Goal: Communication & Community: Answer question/provide support

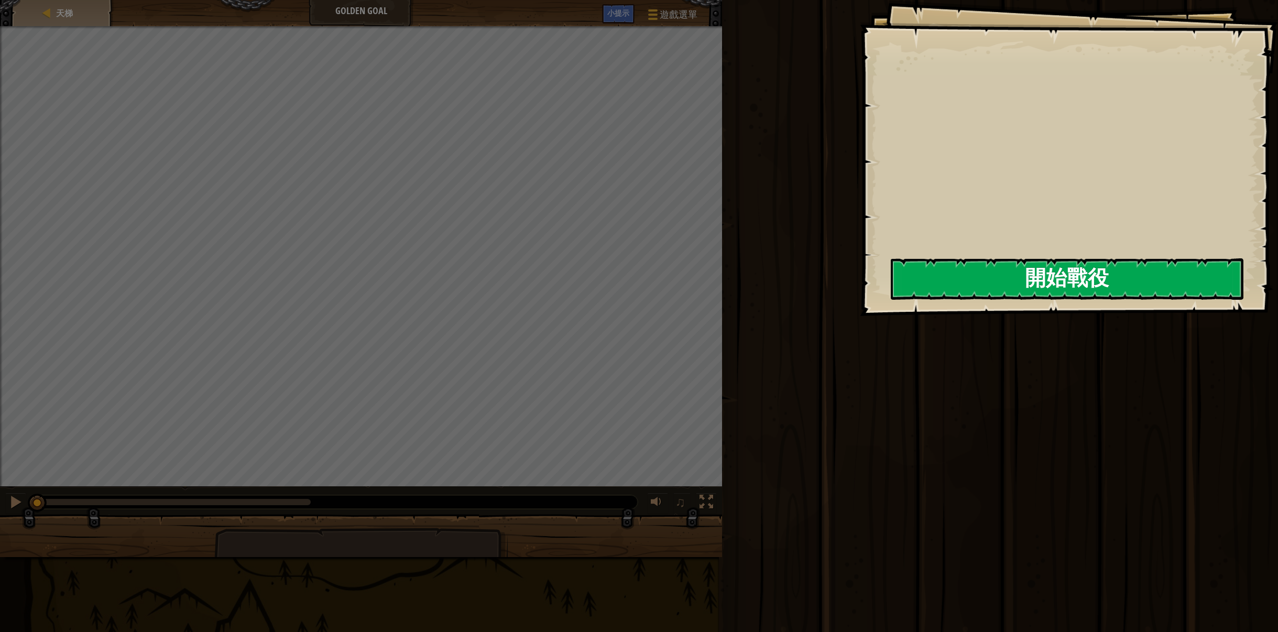
click at [959, 281] on button "開始戰役" at bounding box center [1067, 278] width 353 height 41
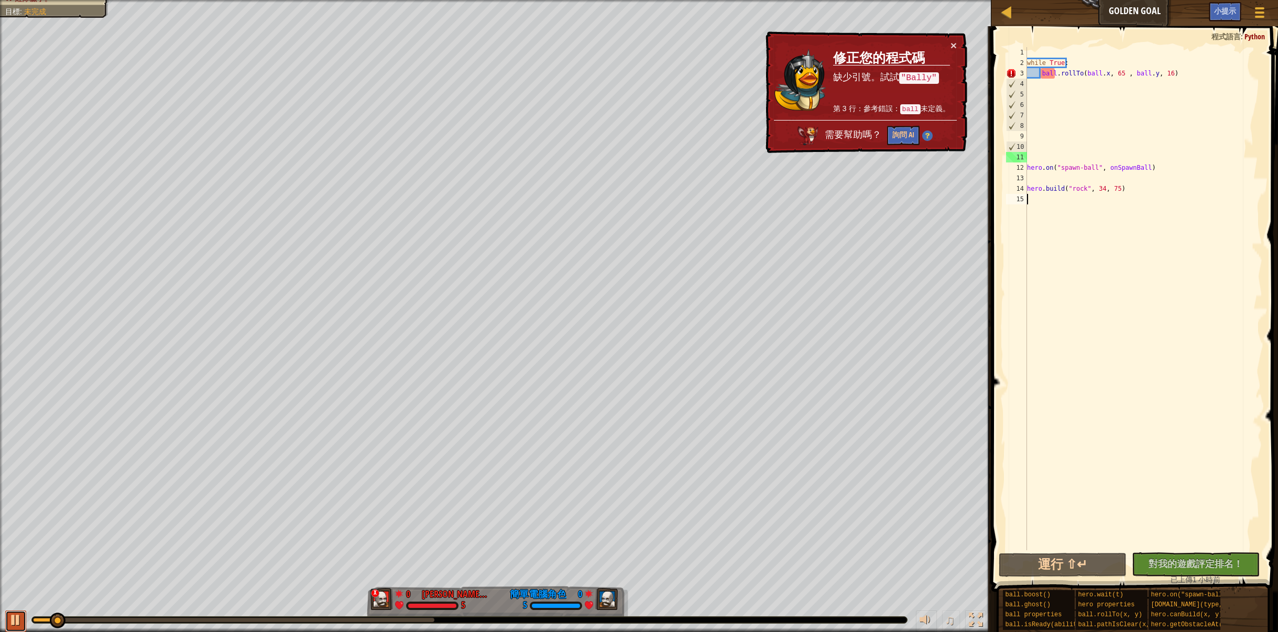
click at [15, 618] on div at bounding box center [16, 620] width 14 height 14
click at [1131, 10] on div "天梯 Golden Goal 遊戲選單 完成 小提示" at bounding box center [1134, 13] width 287 height 26
click at [953, 42] on button "×" at bounding box center [953, 45] width 6 height 11
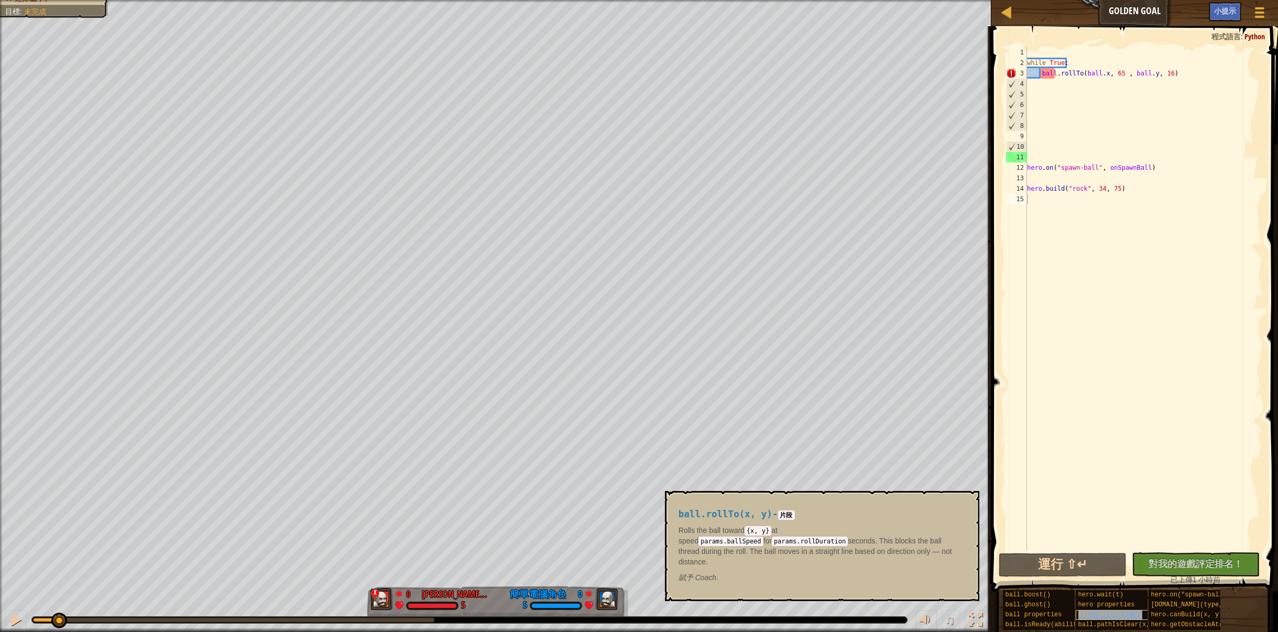
click at [1104, 613] on span "ball.rollTo(x, y)" at bounding box center [1110, 614] width 64 height 7
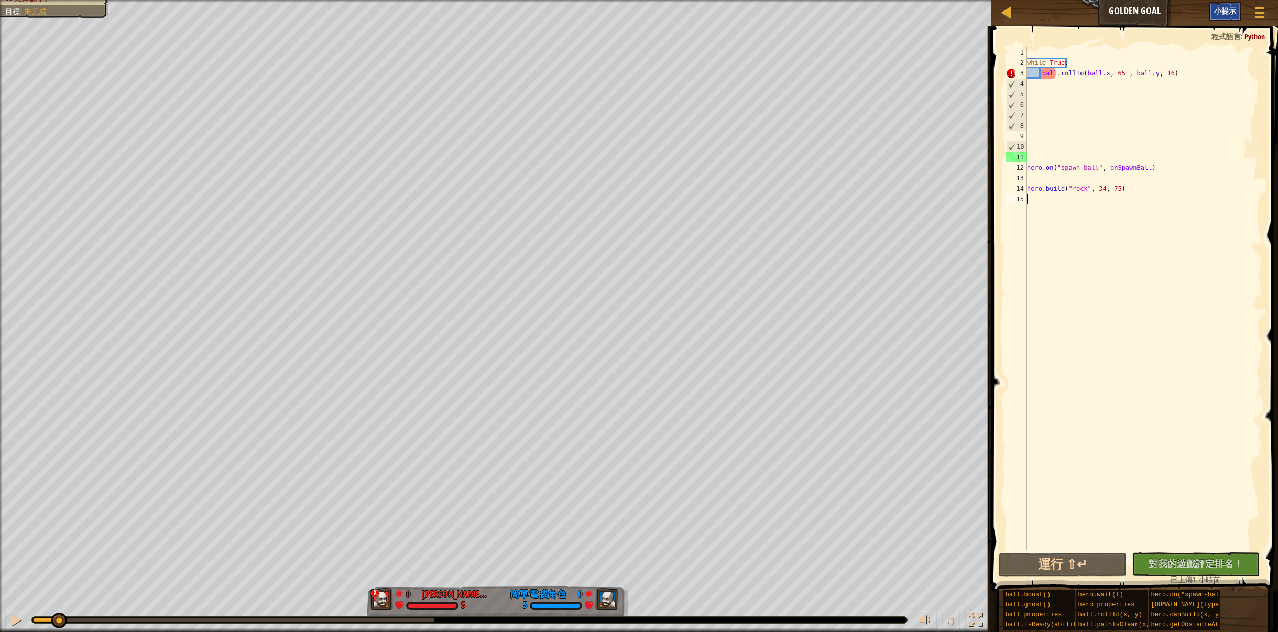
click at [1228, 10] on span "小提示" at bounding box center [1225, 11] width 22 height 10
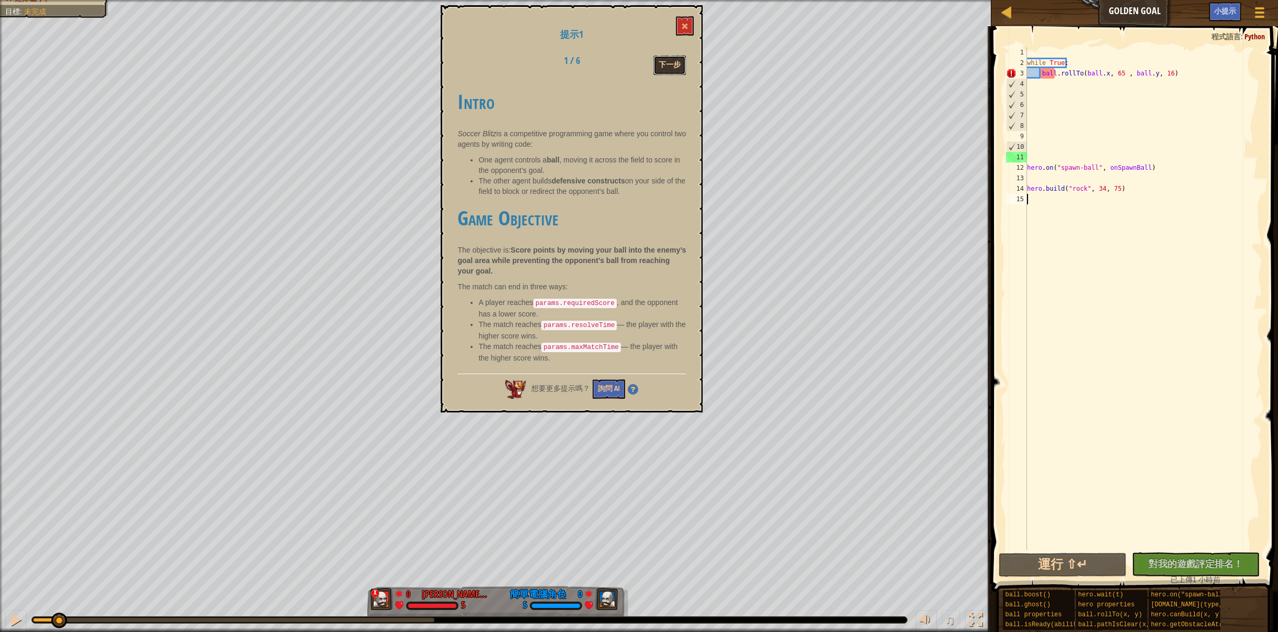
click at [676, 59] on button "下一步" at bounding box center [669, 65] width 32 height 19
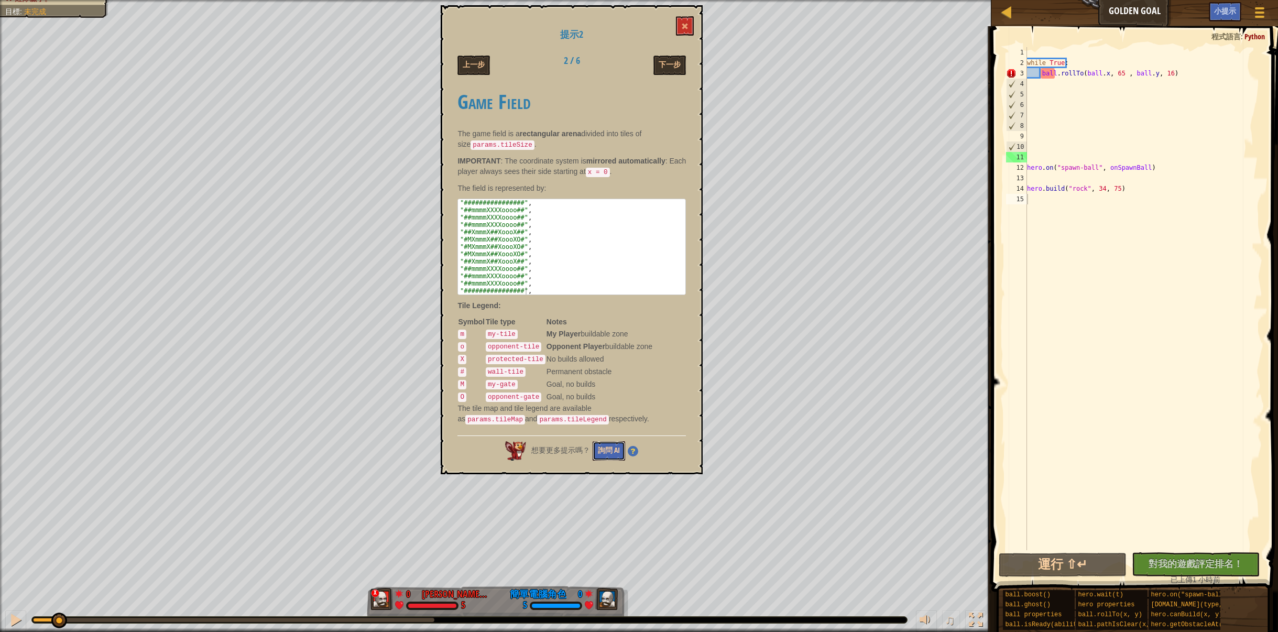
click at [605, 441] on button "詢問 AI" at bounding box center [609, 450] width 32 height 19
click at [670, 67] on button "下一步" at bounding box center [669, 65] width 32 height 19
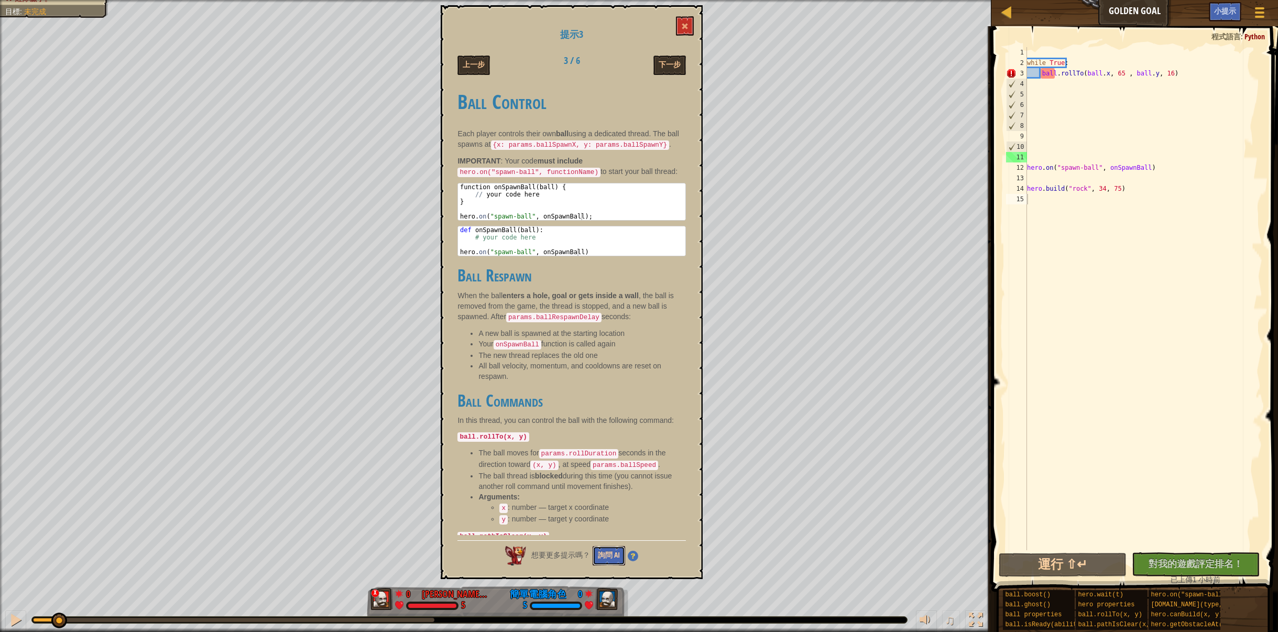
click at [613, 556] on button "詢問 AI" at bounding box center [609, 555] width 32 height 19
click at [674, 62] on button "下一步" at bounding box center [669, 65] width 32 height 19
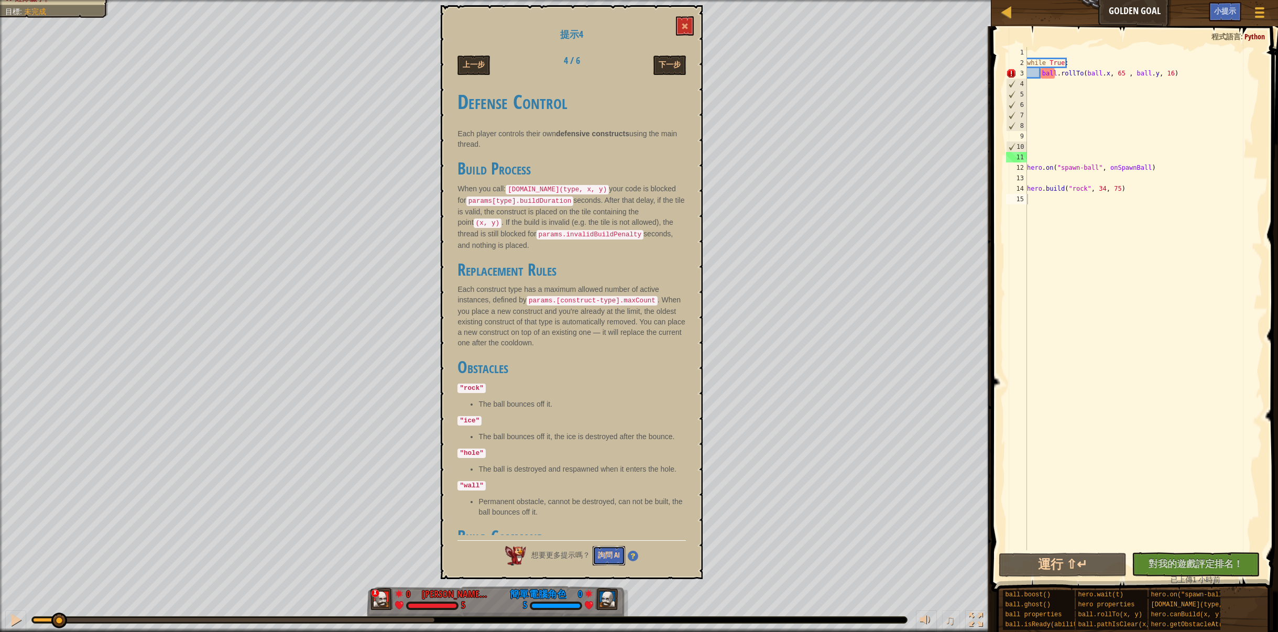
click at [610, 551] on button "詢問 AI" at bounding box center [609, 555] width 32 height 19
click at [617, 555] on button "詢問 AI" at bounding box center [609, 555] width 32 height 19
click at [667, 63] on button "下一步" at bounding box center [669, 65] width 32 height 19
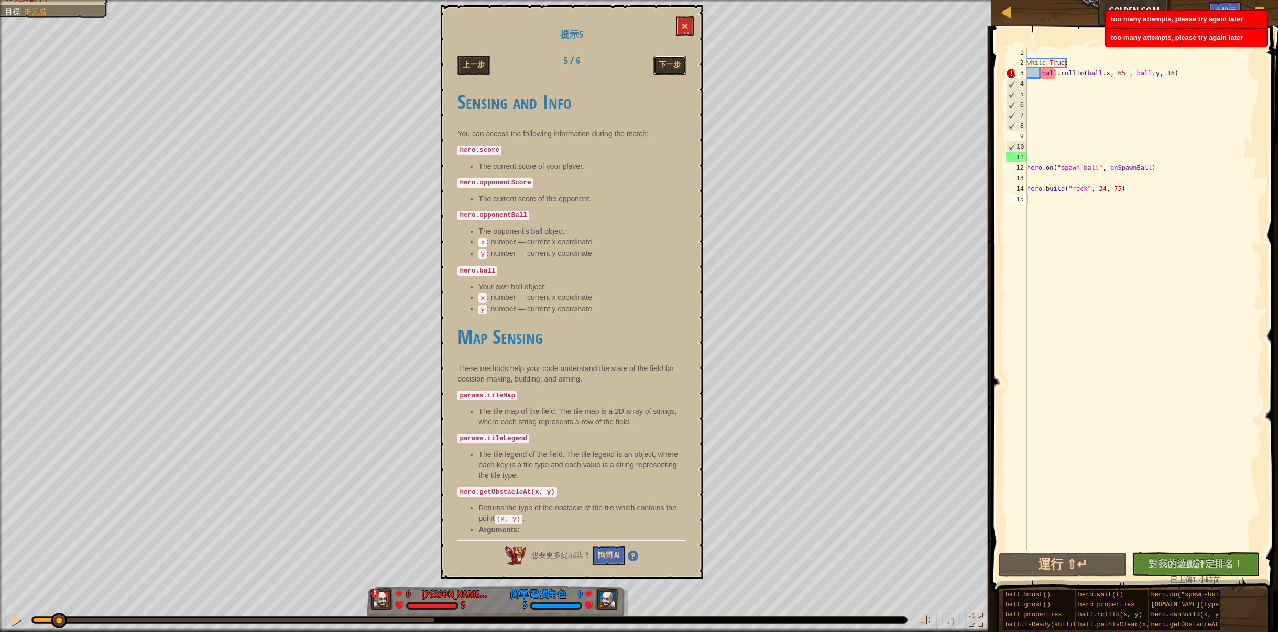
click at [666, 66] on button "下一步" at bounding box center [669, 65] width 32 height 19
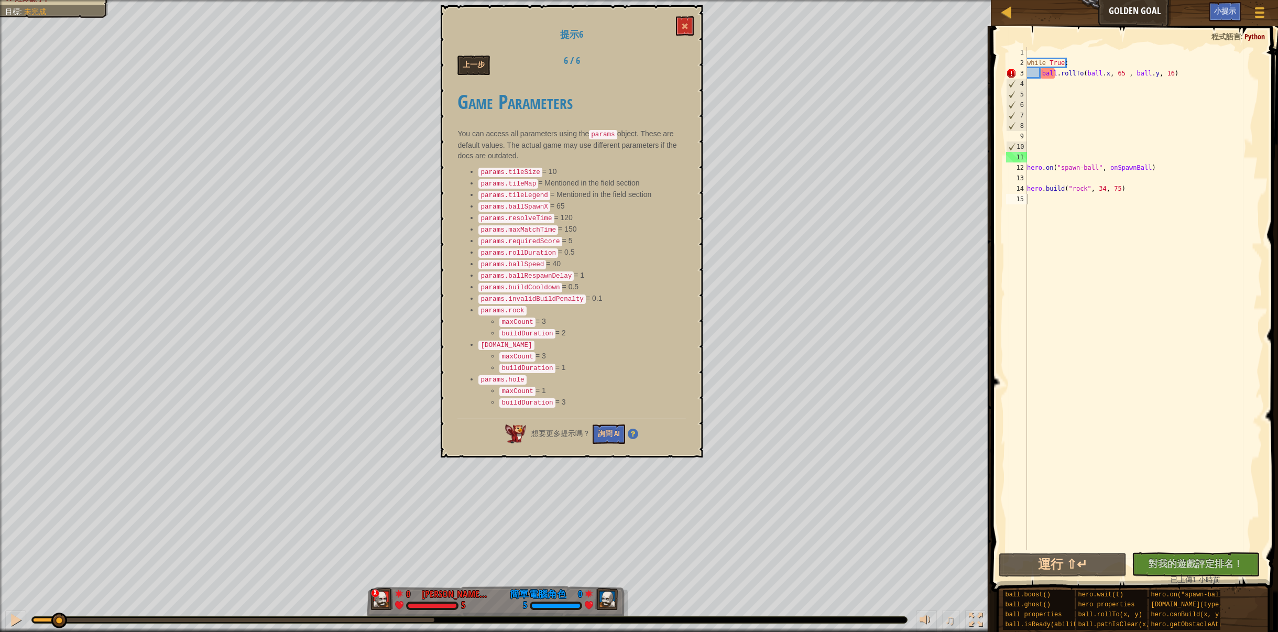
click at [1057, 72] on div "while True : ball . rollTo ( ball . x , 65 , ball . y , 16 ) hero . on ( "spawn…" at bounding box center [1143, 309] width 237 height 524
click at [1053, 77] on div "while True : ball . rollTo ( ball . x , 65 , ball . y , 16 ) hero . on ( "spawn…" at bounding box center [1143, 309] width 237 height 524
click at [1040, 74] on div "while True : ball . rollTo ( ball . x , 65 , ball . y , 16 ) hero . on ( "spawn…" at bounding box center [1143, 309] width 237 height 524
click at [1179, 74] on div "while True : ball . rollTo ( ball . x , 65 , ball . y , 16 ) hero . on ( "spawn…" at bounding box center [1143, 309] width 237 height 524
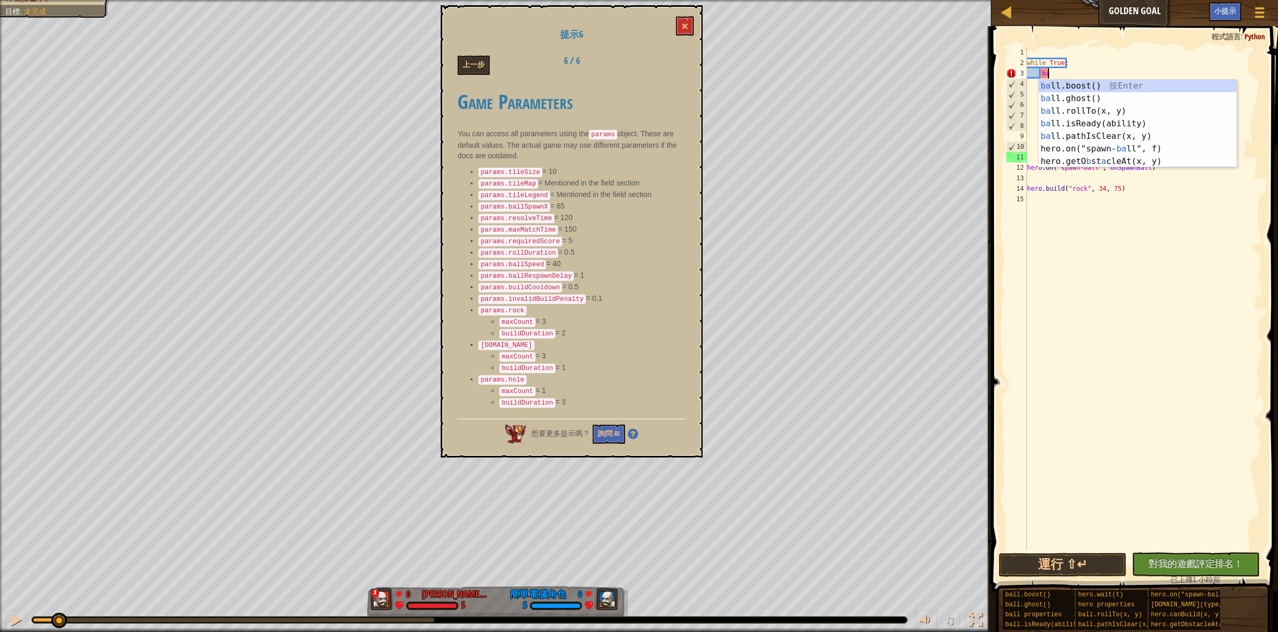
type textarea "b"
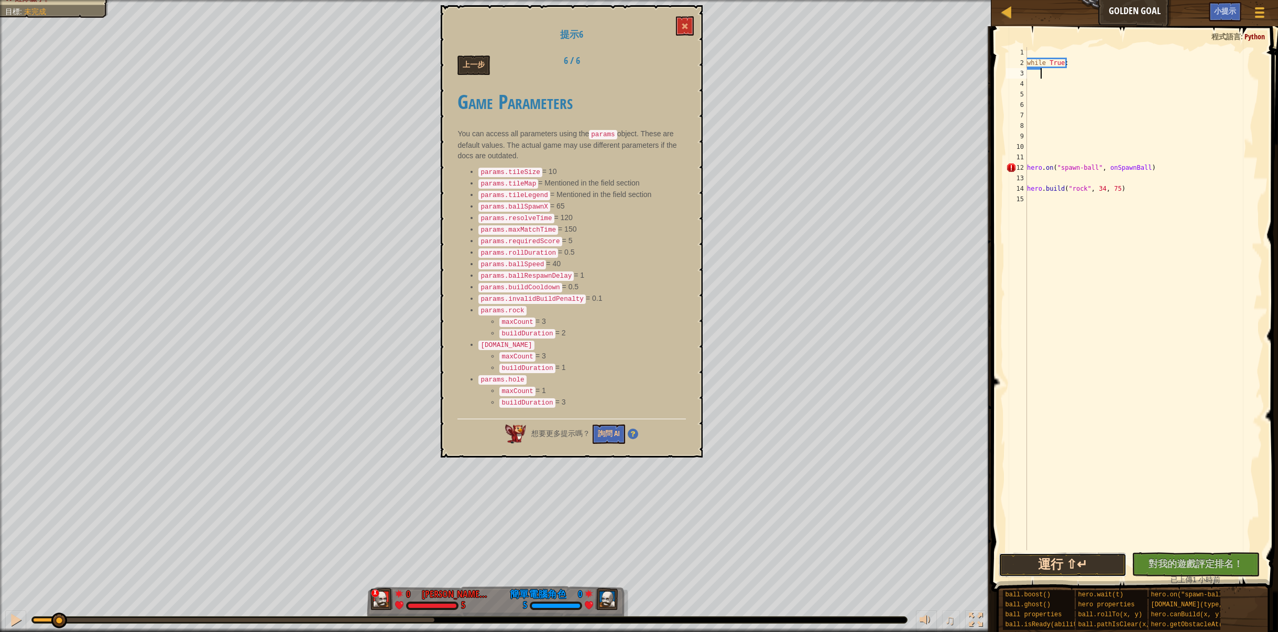
click at [1086, 568] on button "運行 ⇧↵" at bounding box center [1063, 565] width 128 height 24
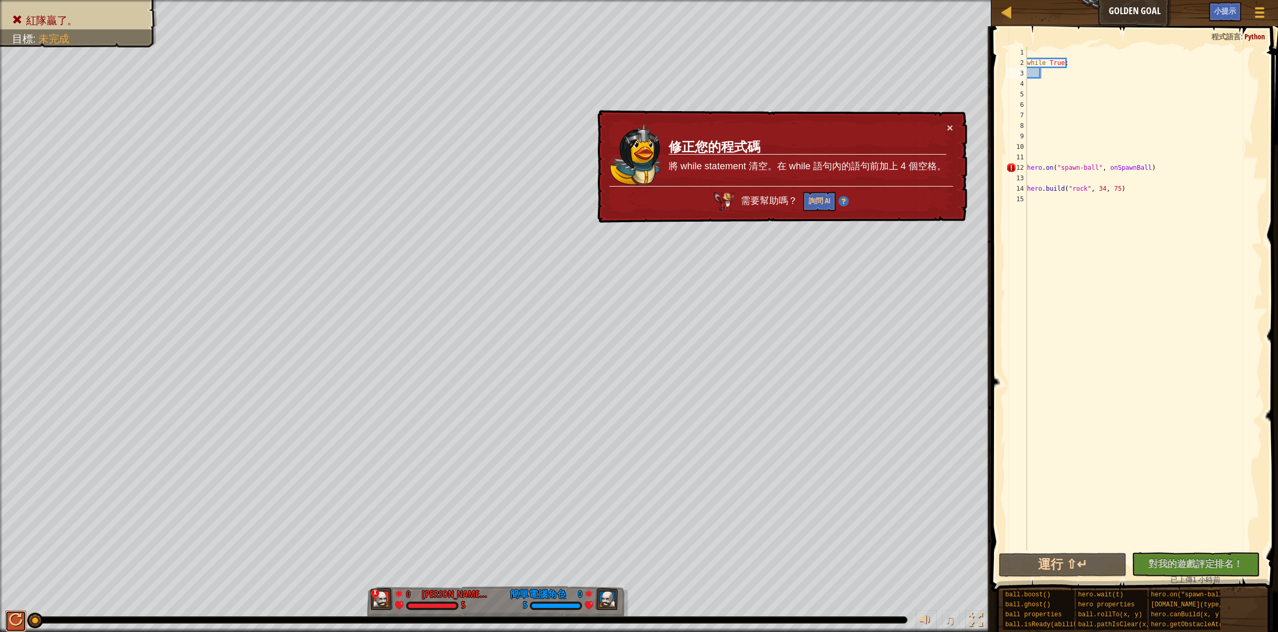
click at [16, 618] on div at bounding box center [16, 620] width 14 height 14
click at [15, 618] on div at bounding box center [16, 620] width 14 height 14
click at [1027, 169] on div "while True : hero . on ( "spawn-ball" , onSpawnBall ) hero . build ( "rock" , 3…" at bounding box center [1143, 309] width 237 height 524
type textarea "hero.on("spawn-ball", onSpawnBall)"
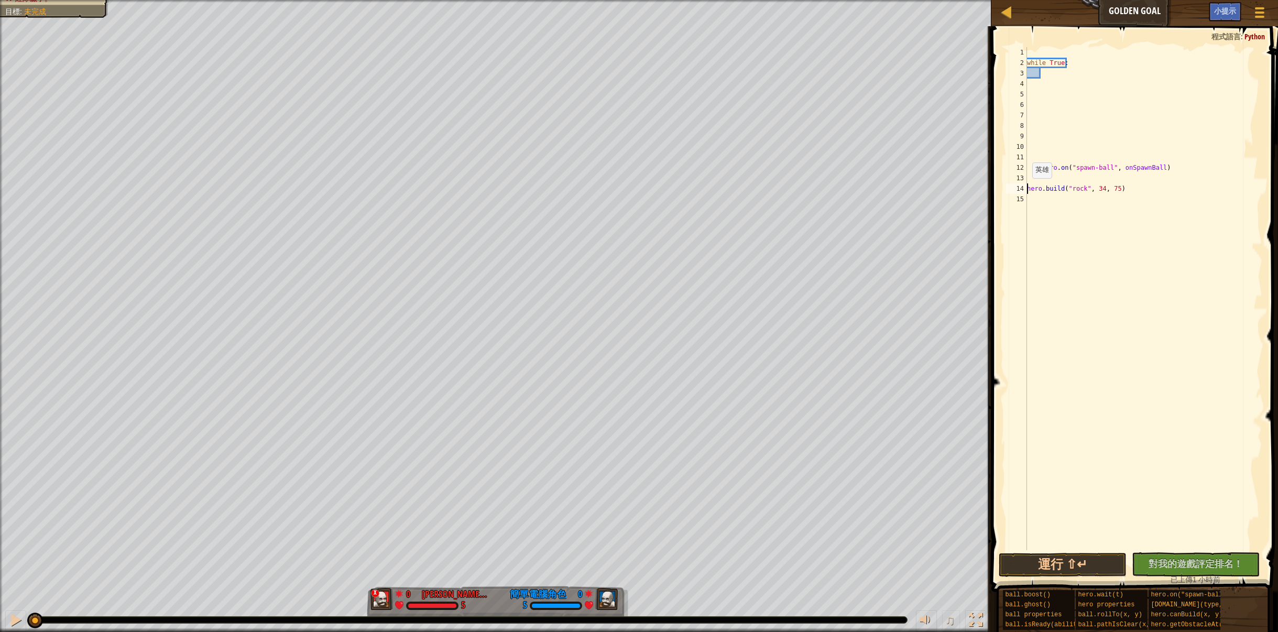
click at [1027, 188] on div "while True : hero . on ( "spawn-ball" , onSpawnBall ) hero . build ( "rock" , 3…" at bounding box center [1143, 309] width 237 height 524
type textarea "hero.build("rock", 34, 75)"
click at [1046, 556] on button "運行 ⇧↵" at bounding box center [1063, 565] width 128 height 24
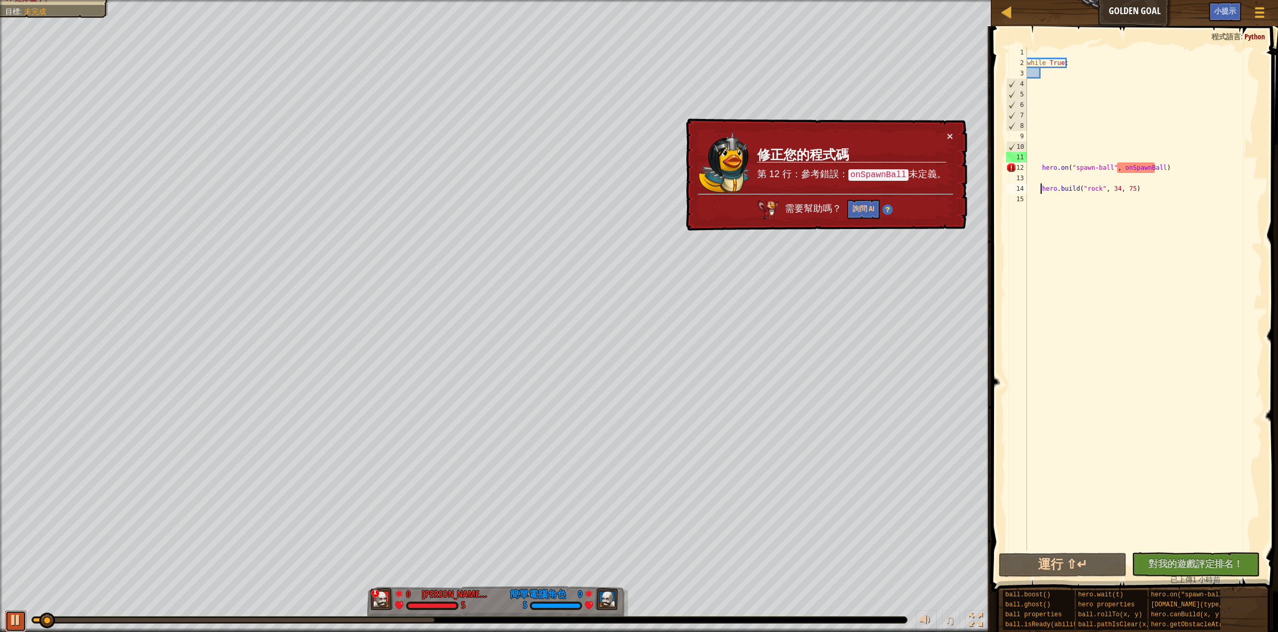
click at [16, 621] on div at bounding box center [16, 620] width 14 height 14
click at [1169, 168] on div "while True : hero . on ( "spawn-ball" , onSpawnBall ) hero . build ( "rock" , 3…" at bounding box center [1143, 309] width 237 height 524
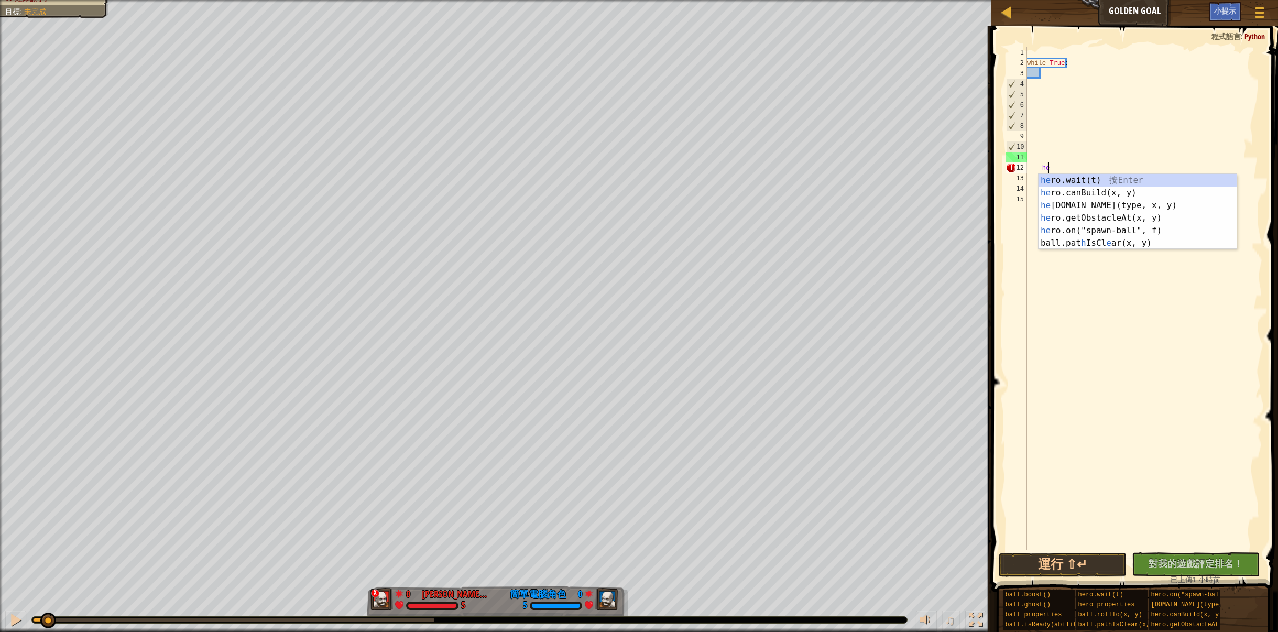
type textarea "h"
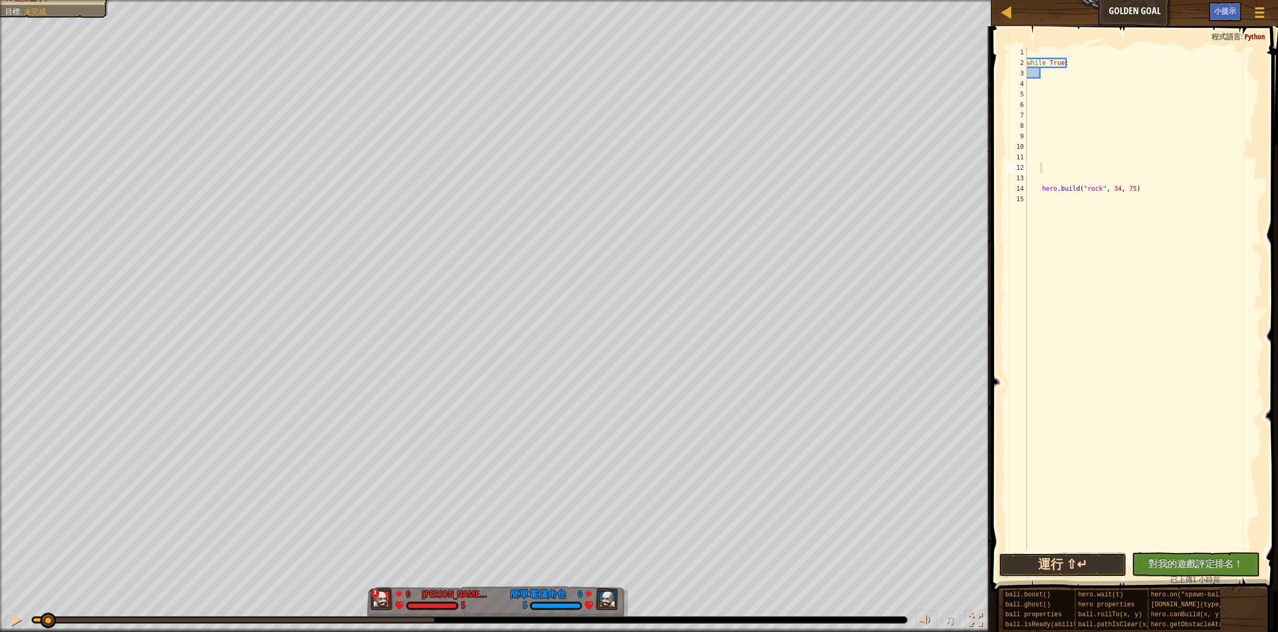
click at [1095, 558] on button "運行 ⇧↵" at bounding box center [1063, 565] width 128 height 24
drag, startPoint x: 48, startPoint y: 620, endPoint x: 0, endPoint y: 584, distance: 60.2
click at [0, 584] on div "紅隊贏了。 目標 : 未完成 0 何定宇 Harry 5 0 簡單電腦角色 5 ♫ Okar" at bounding box center [639, 316] width 1278 height 632
click at [14, 621] on div at bounding box center [16, 620] width 14 height 14
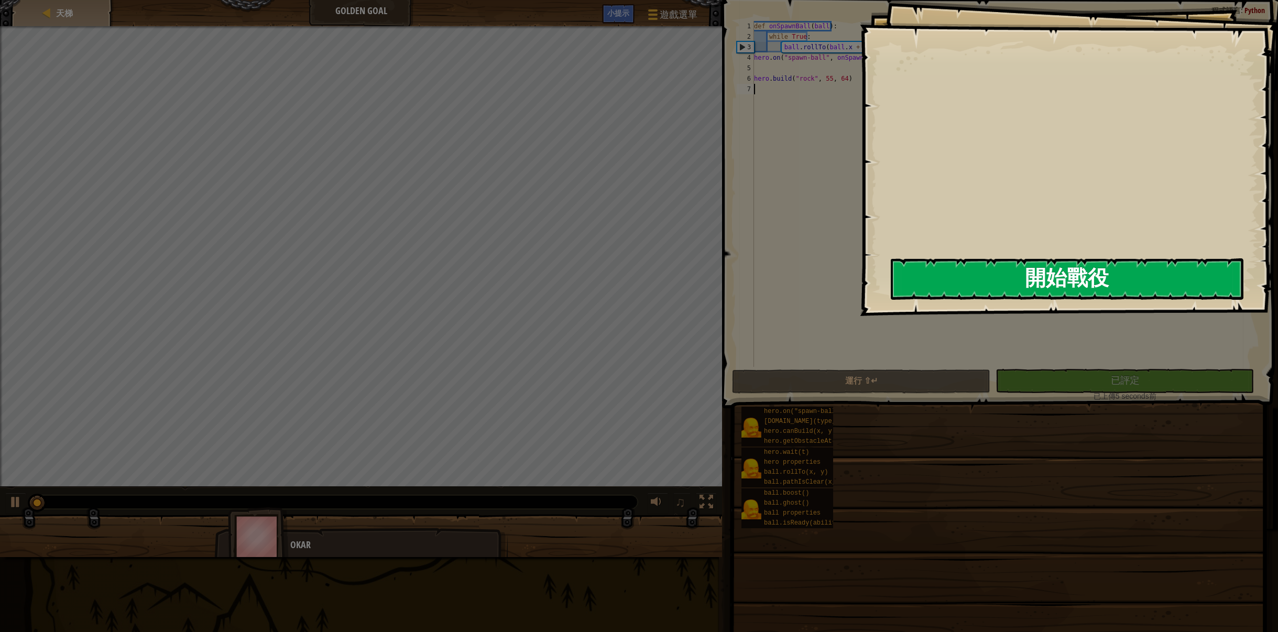
click at [905, 278] on button "開始戰役" at bounding box center [1067, 278] width 353 height 41
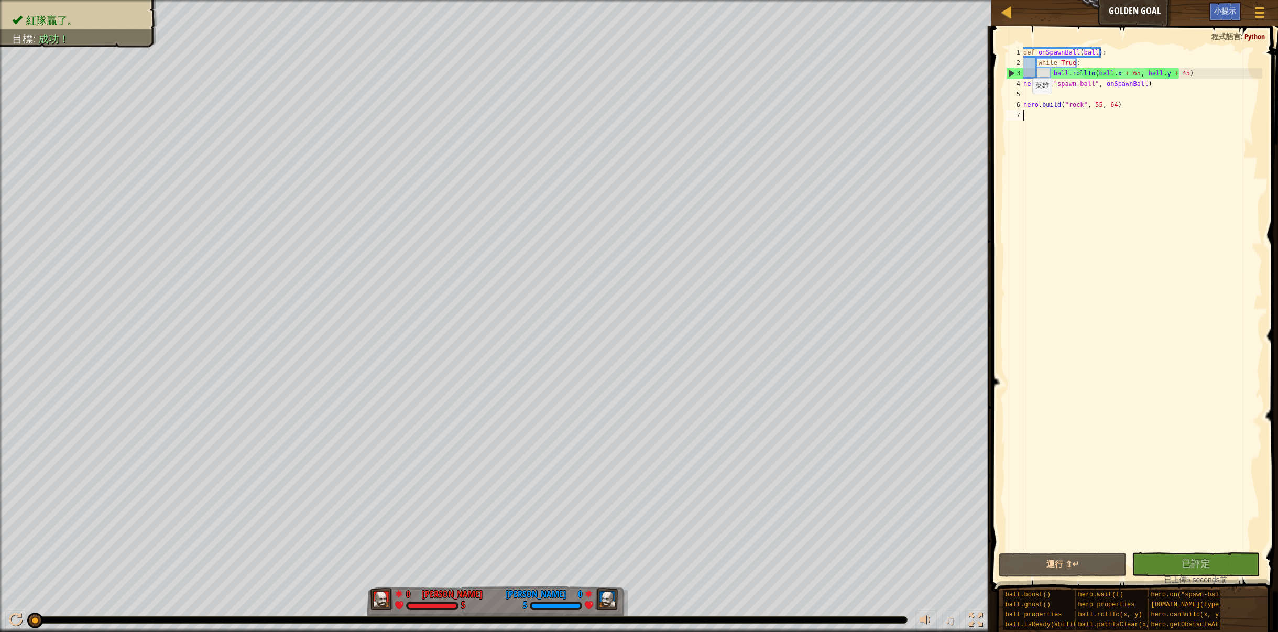
click at [1023, 104] on div "def onSpawnBall ( ball ) : while True : ball . rollTo ( ball . x + 65 , ball . …" at bounding box center [1141, 309] width 241 height 524
type textarea "[DOMAIN_NAME]("rock", 55, 64)"
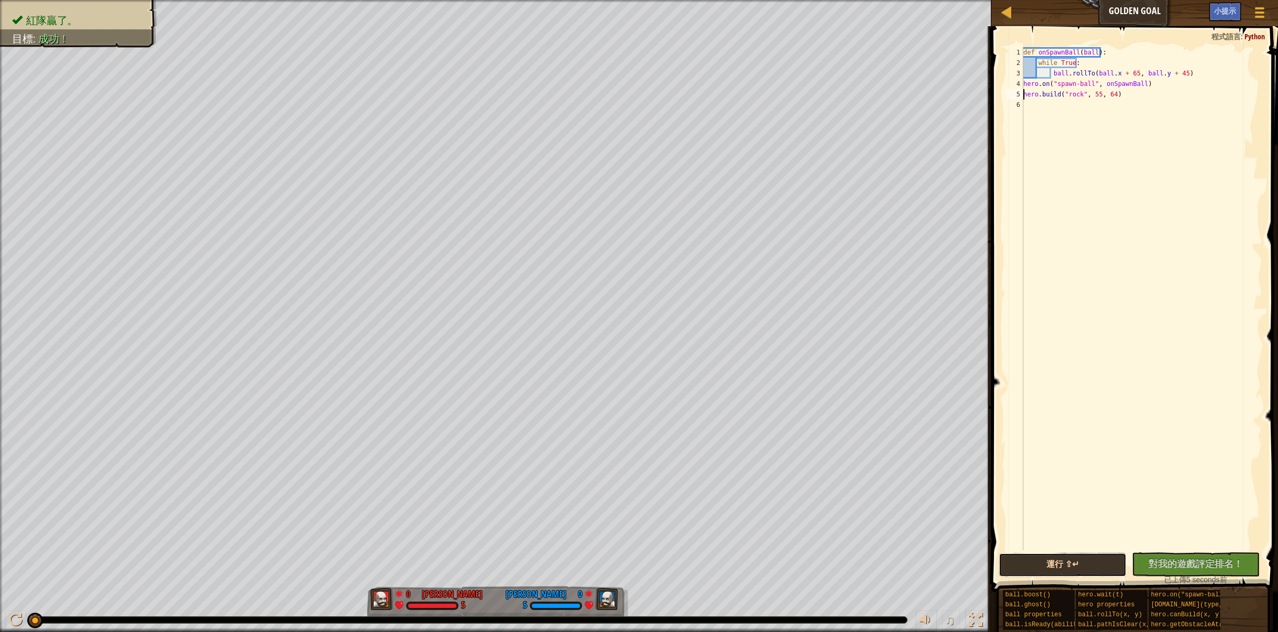
click at [1106, 562] on button "運行 ⇧↵" at bounding box center [1063, 565] width 128 height 24
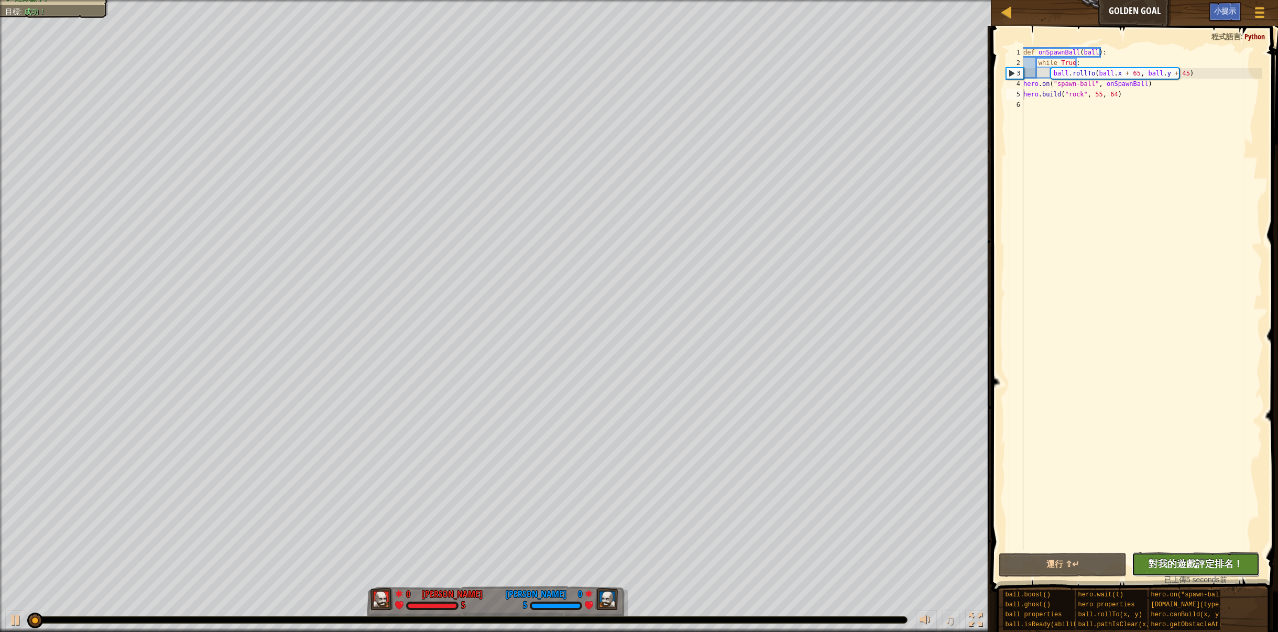
click at [1161, 567] on span "對我的遊戲評定排名！" at bounding box center [1195, 563] width 94 height 13
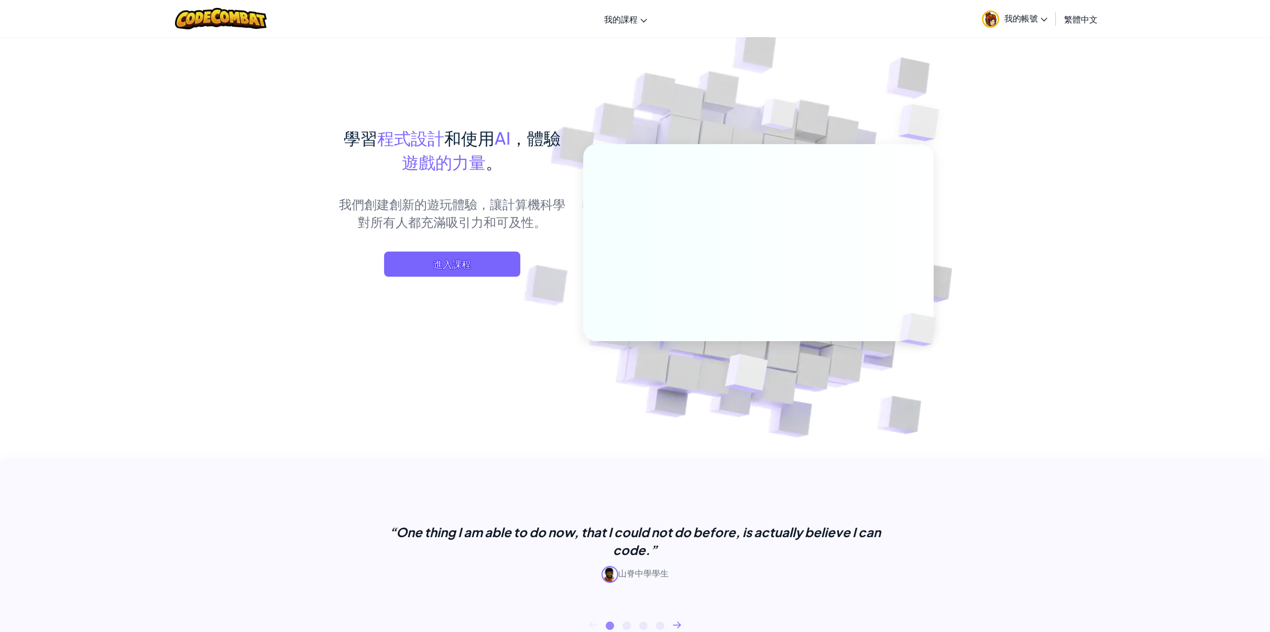
click at [1015, 24] on link "我的帳號" at bounding box center [1015, 18] width 76 height 33
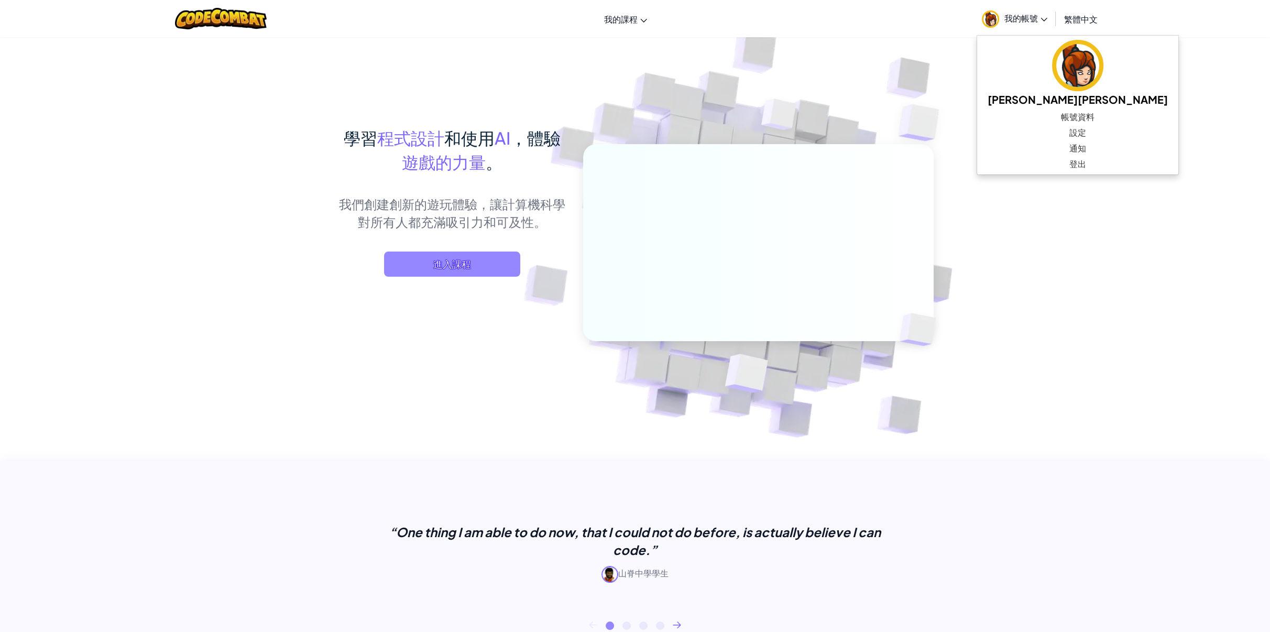
click at [454, 256] on span "進入課程" at bounding box center [452, 263] width 136 height 25
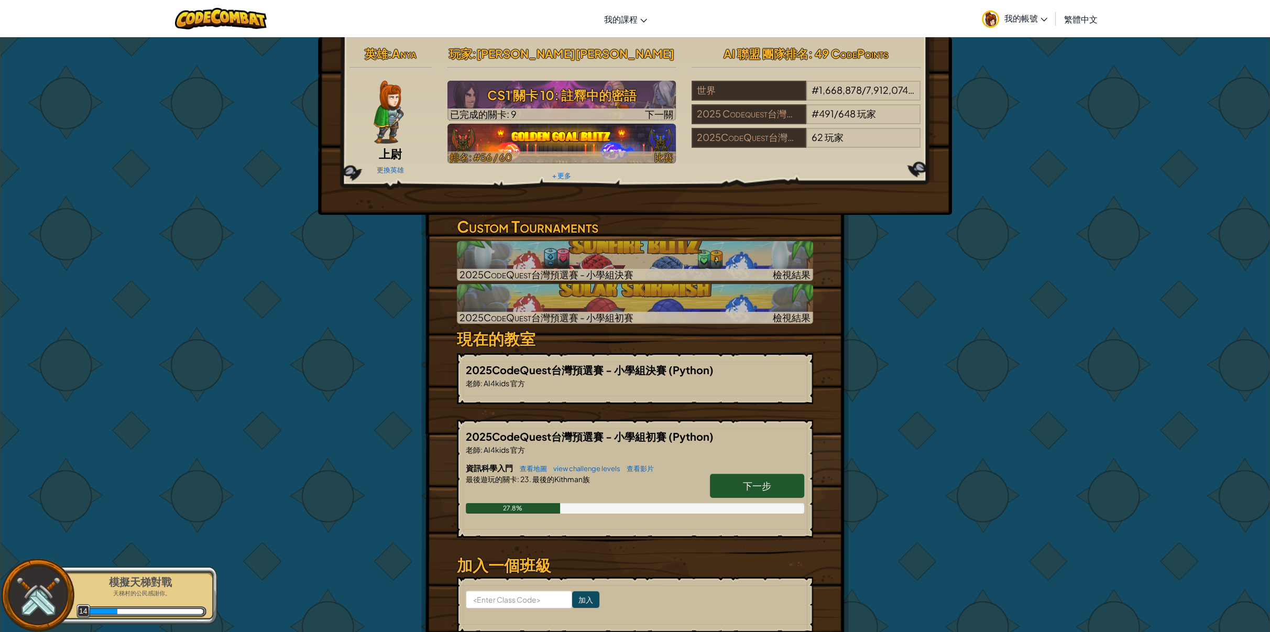
drag, startPoint x: 612, startPoint y: 146, endPoint x: 613, endPoint y: 137, distance: 8.5
click at [613, 137] on img at bounding box center [561, 144] width 229 height 40
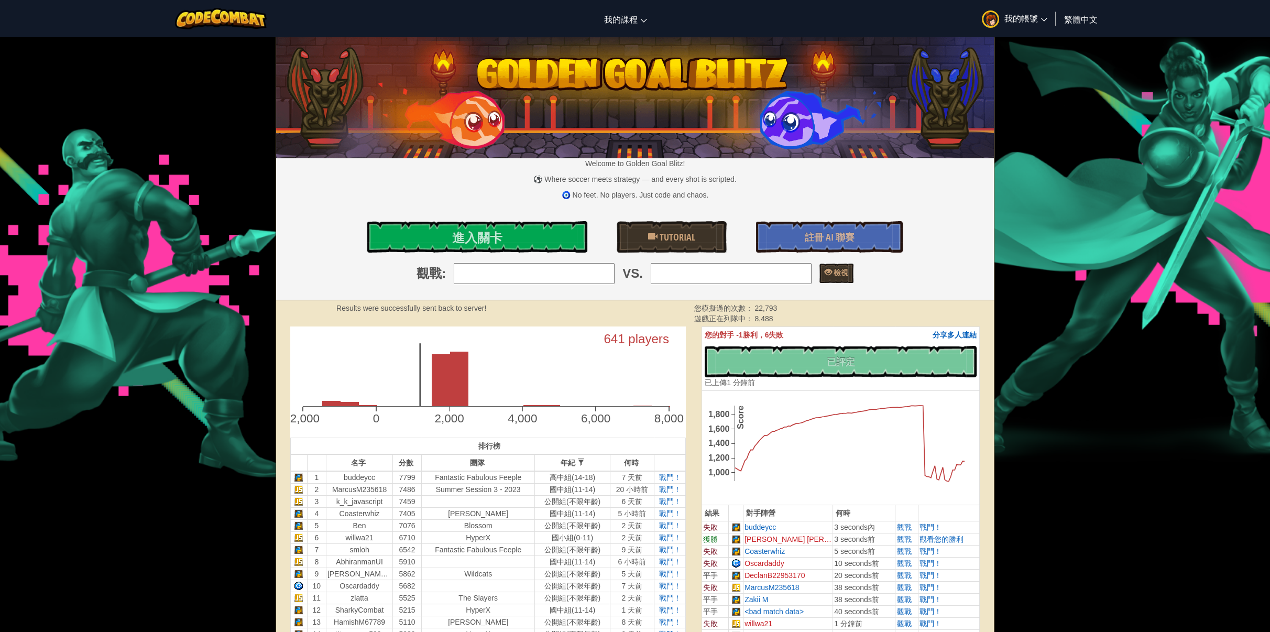
click at [1021, 16] on span "我的帳號" at bounding box center [1025, 18] width 43 height 11
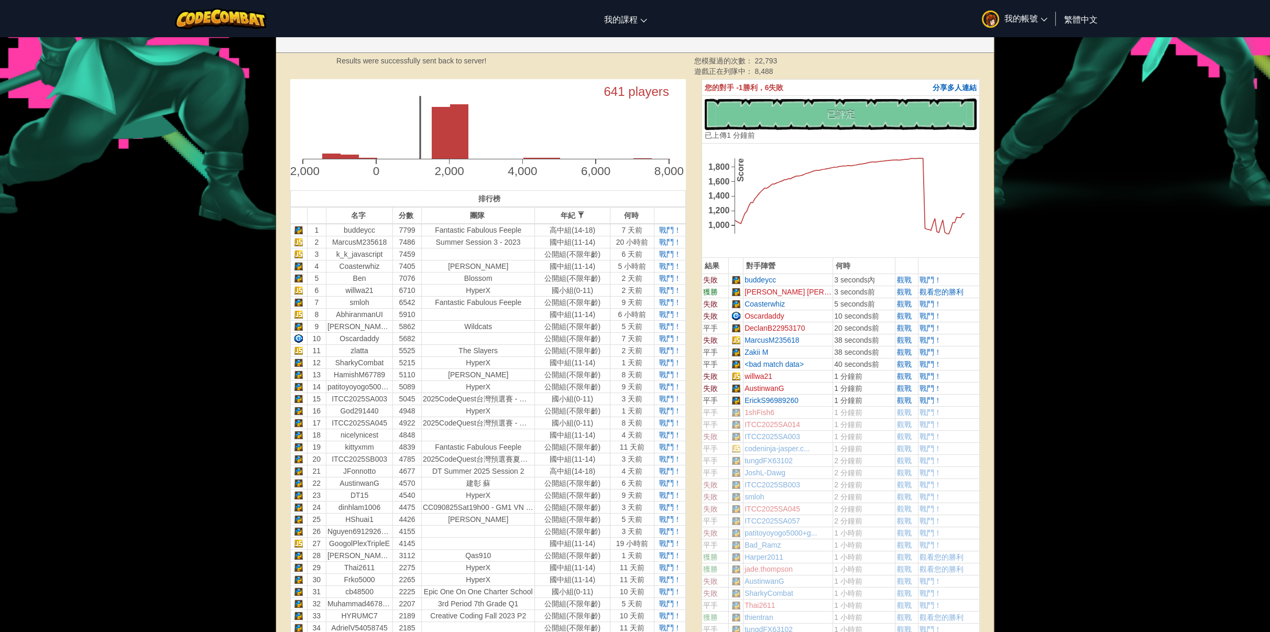
scroll to position [262, 0]
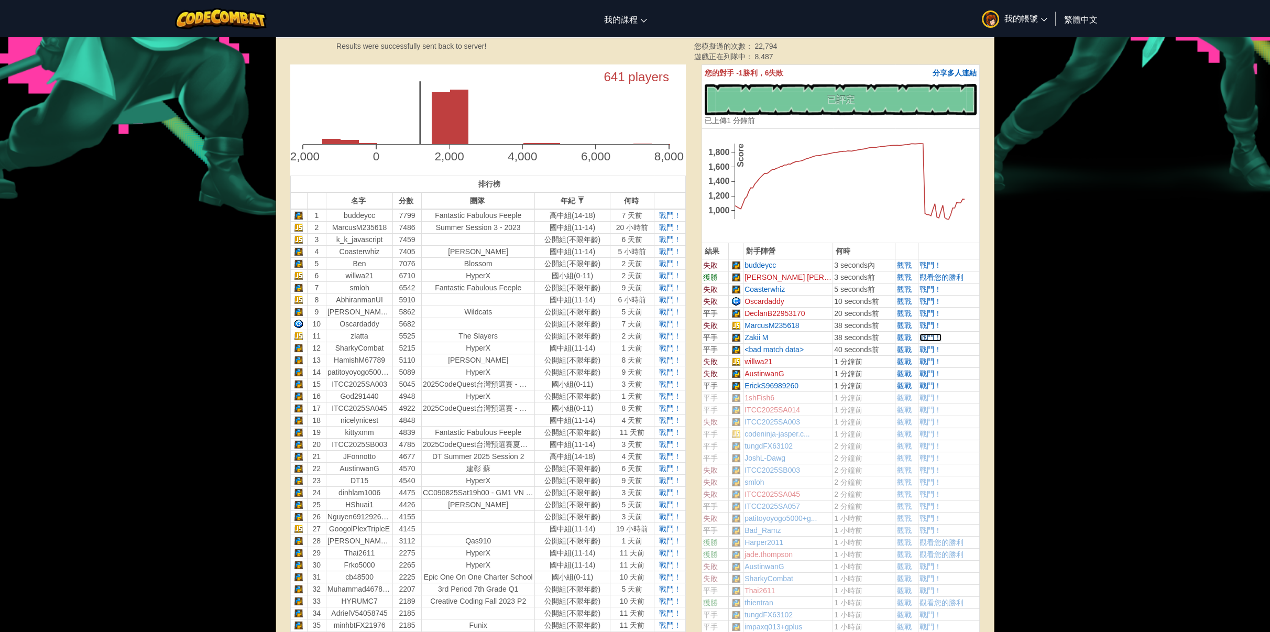
click at [925, 338] on span "戰鬥！" at bounding box center [930, 337] width 22 height 8
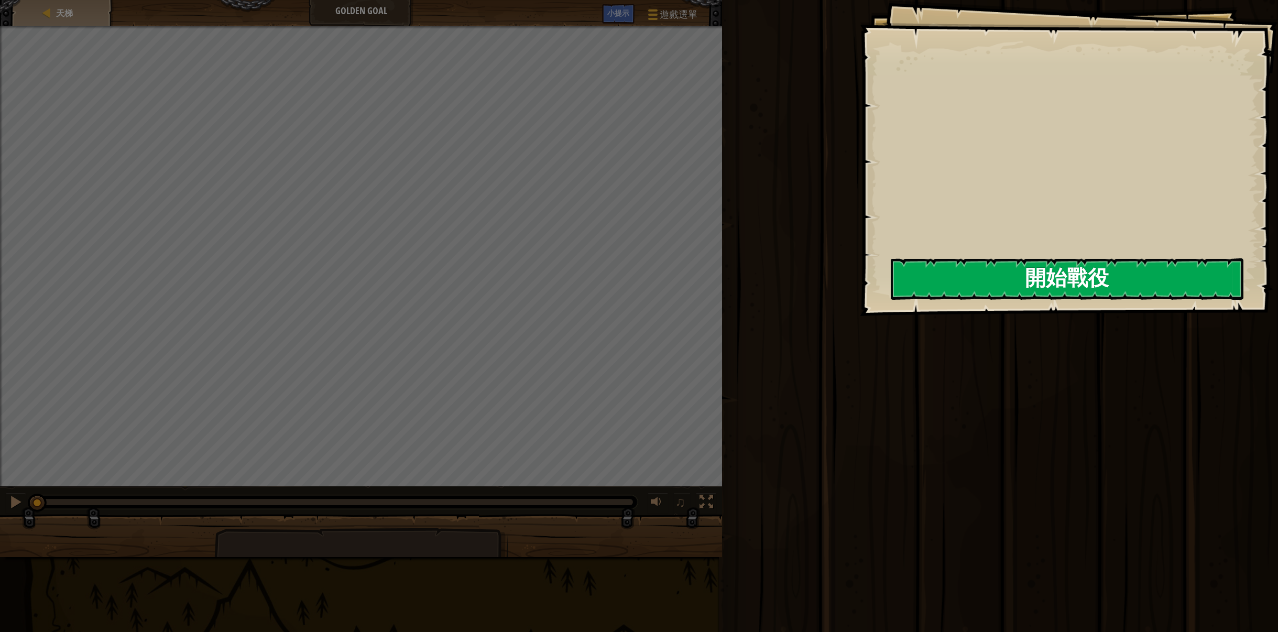
drag, startPoint x: 882, startPoint y: 300, endPoint x: 896, endPoint y: 289, distance: 18.3
click at [891, 292] on div "Goals 開始戰役 從伺服器載入失敗 您將需要訂閱來開啟這關。 訂閱 您需要加入一個課程來遊玩此關卡。 回到我的課程 詢問您的老師來分派一個授權碼給您，這樣…" at bounding box center [1069, 158] width 418 height 316
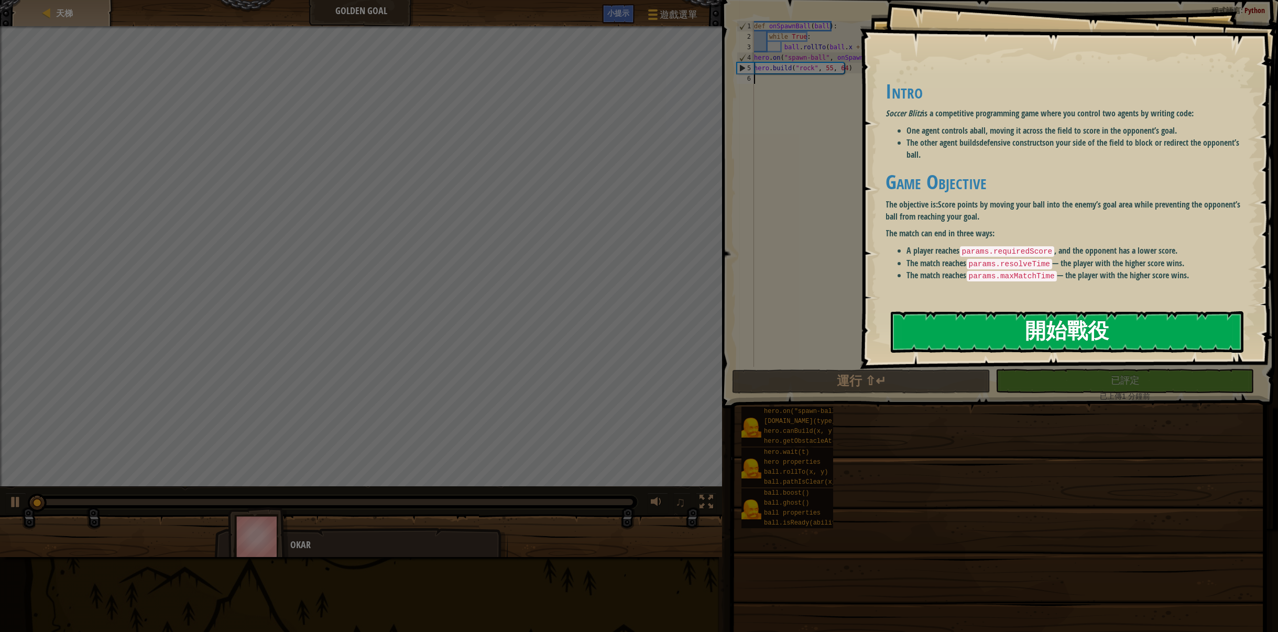
click at [896, 311] on button "開始戰役" at bounding box center [1067, 331] width 353 height 41
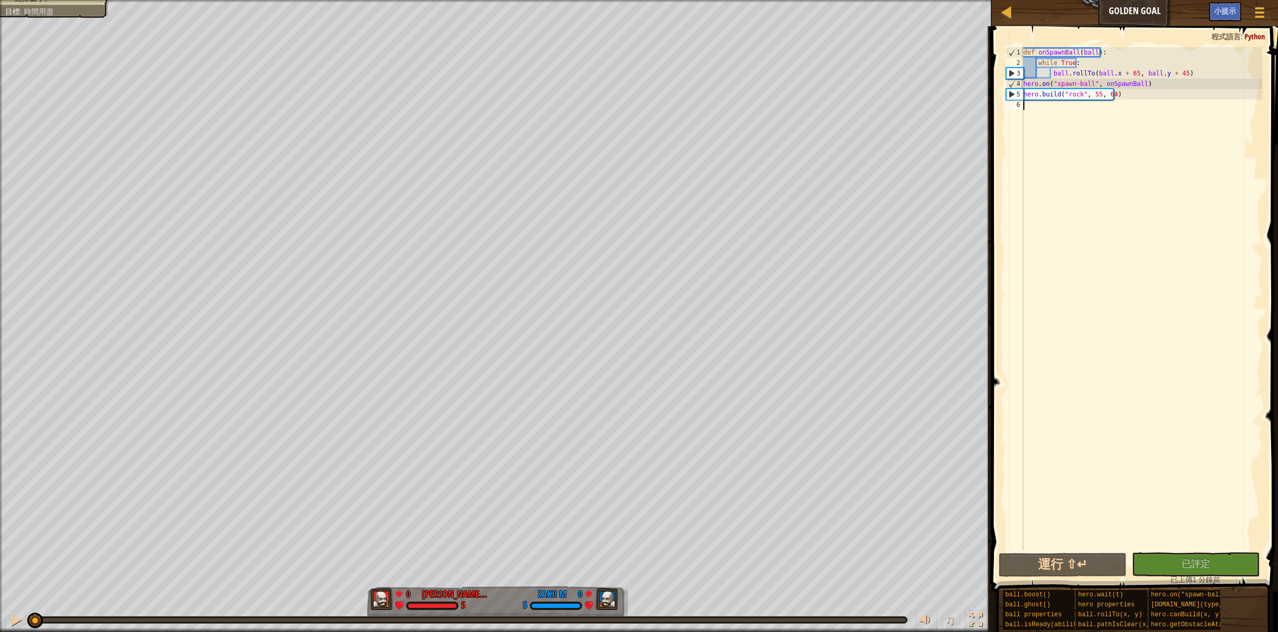
drag, startPoint x: 87, startPoint y: 619, endPoint x: 25, endPoint y: 604, distance: 64.2
click at [25, 604] on div "♫" at bounding box center [495, 616] width 991 height 31
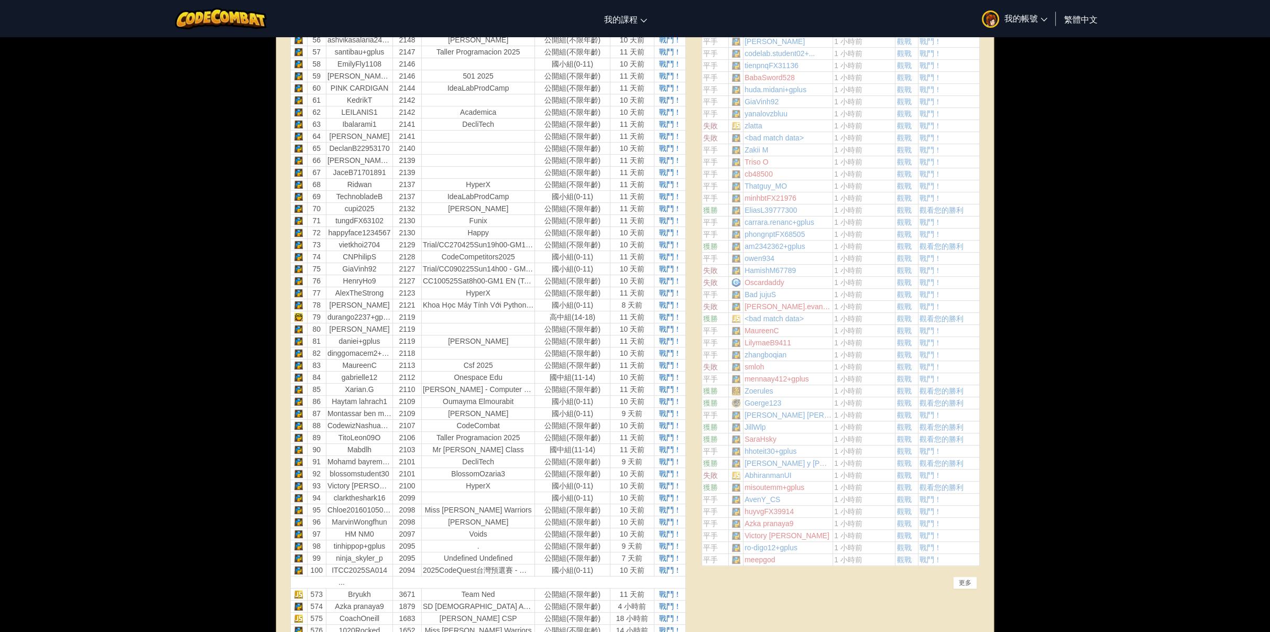
scroll to position [1310, 0]
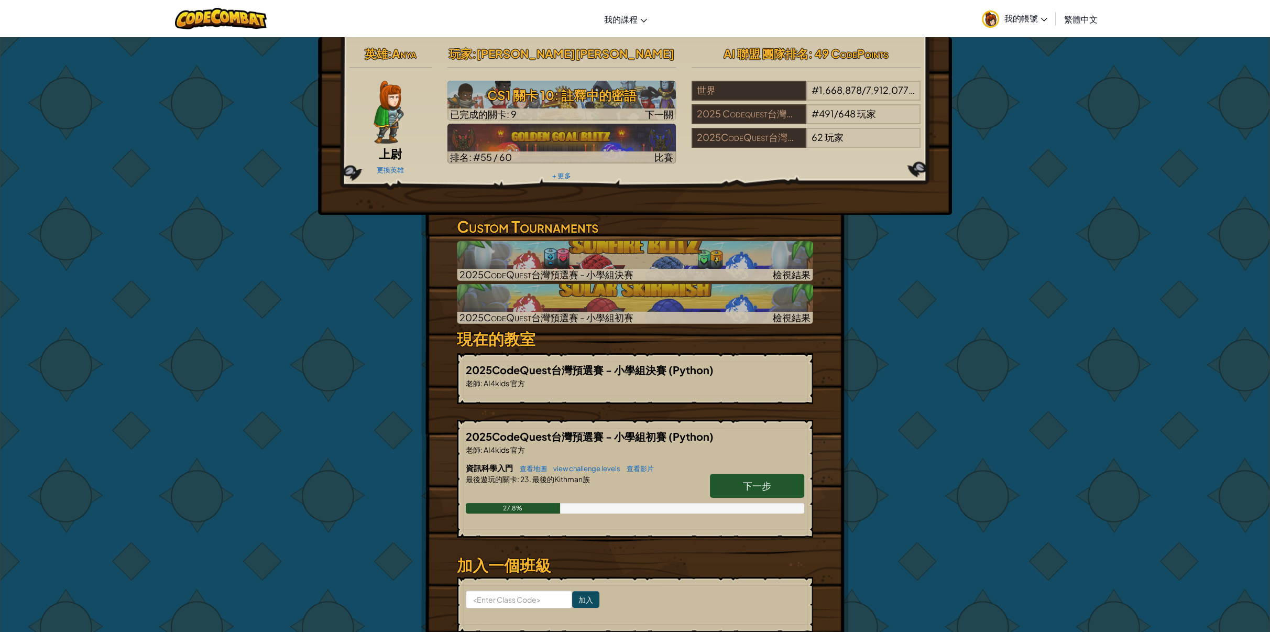
click at [558, 181] on div "玩家 : 何定宇 Harry CS1 關卡 10: 註釋中的密語 已完成的關卡: 9 下一關 排名: #55 / 60 比賽 + 更多" at bounding box center [562, 112] width 245 height 141
click at [560, 176] on link "+ 更多" at bounding box center [561, 175] width 19 height 8
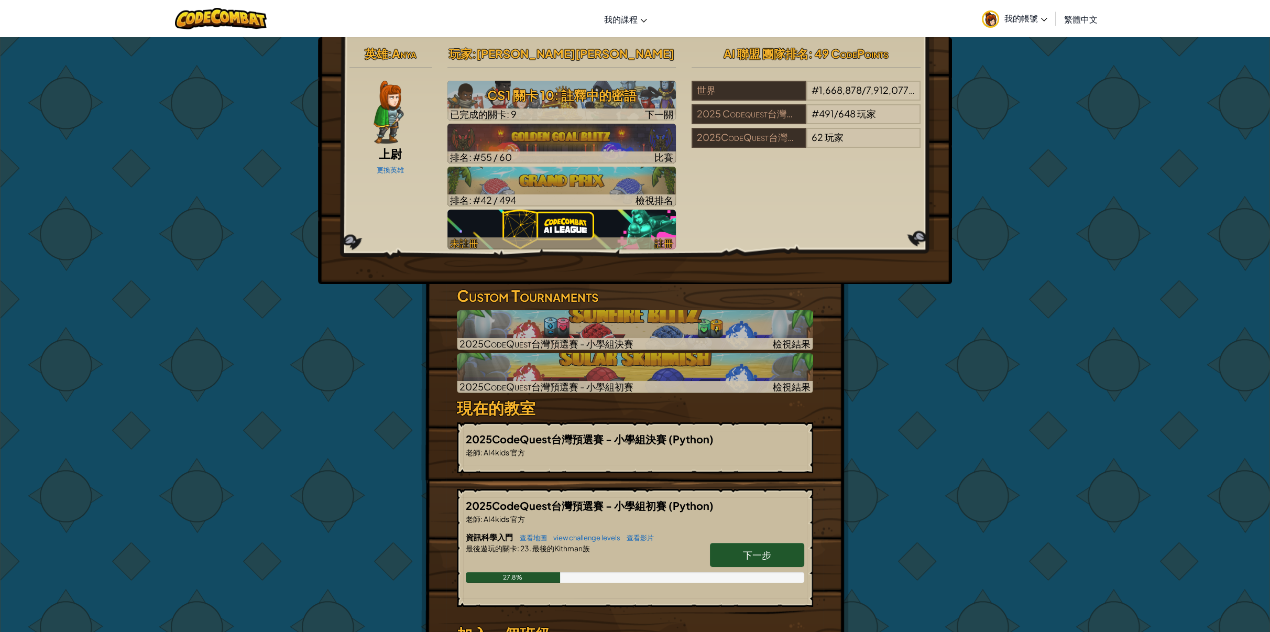
click at [648, 219] on img at bounding box center [561, 230] width 229 height 40
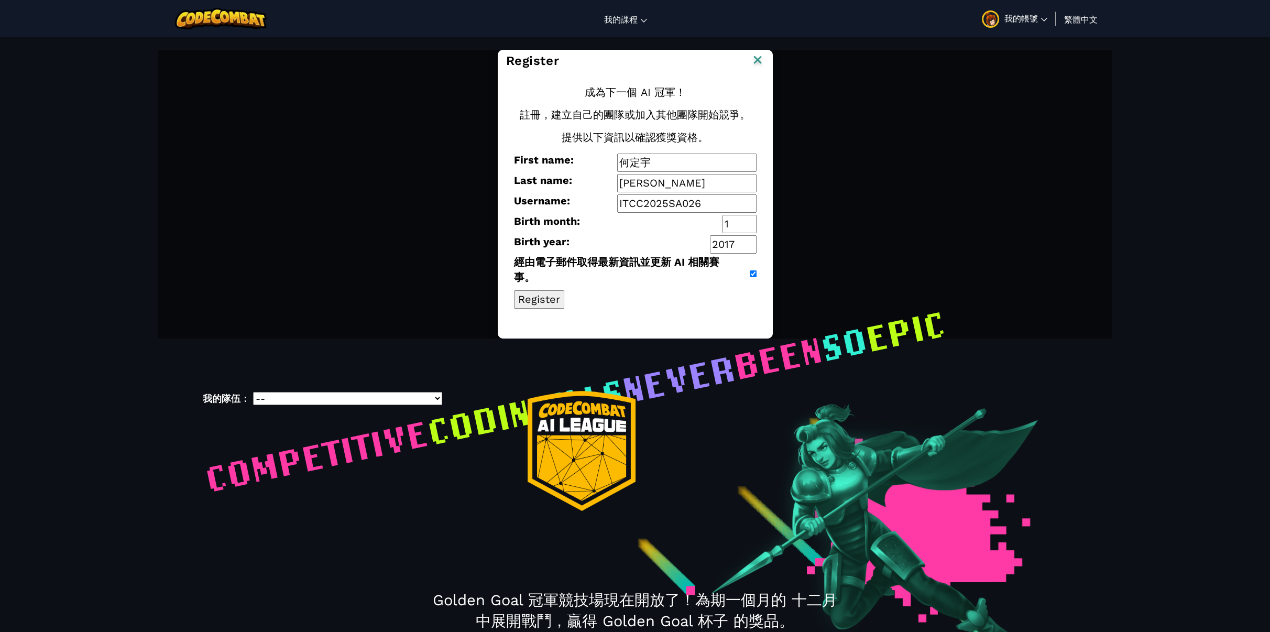
click at [541, 293] on button "Register" at bounding box center [539, 299] width 50 height 18
click at [759, 60] on img at bounding box center [758, 61] width 14 height 16
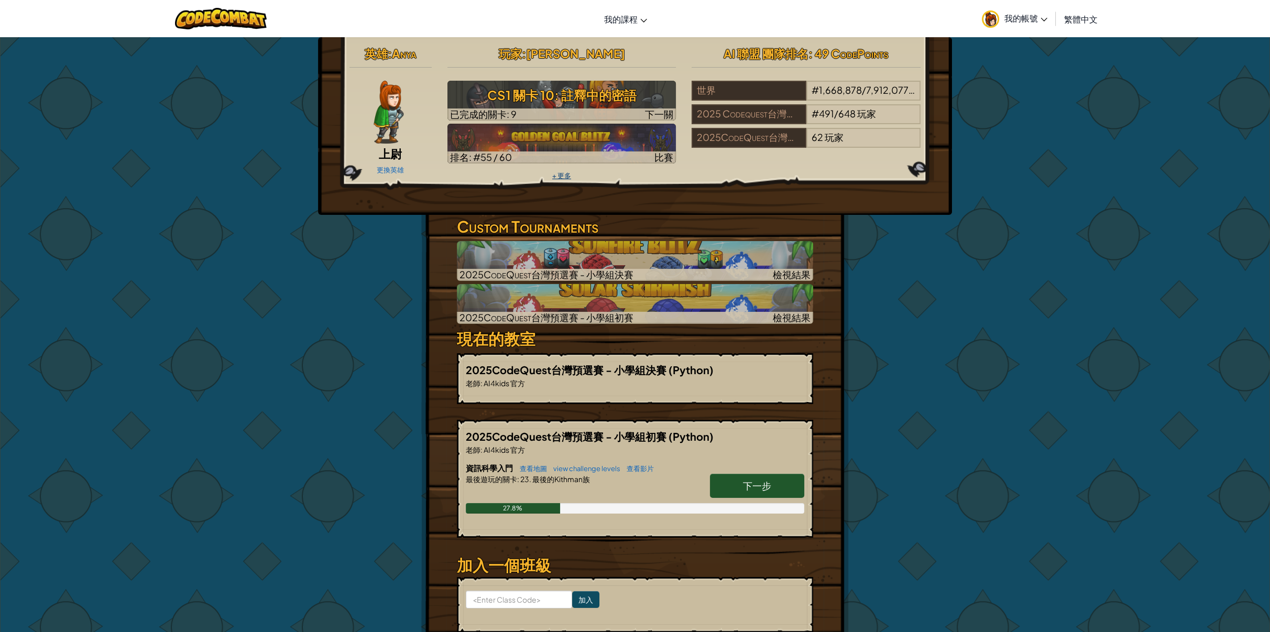
click at [562, 174] on link "+ 更多" at bounding box center [561, 175] width 19 height 8
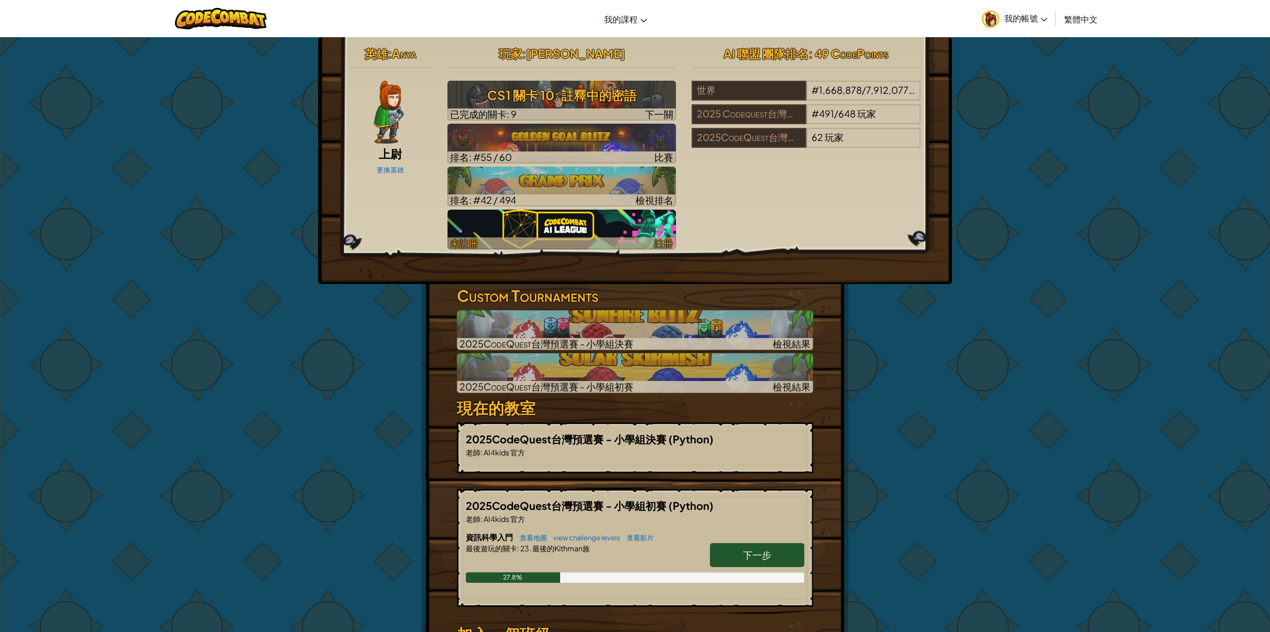
click at [663, 239] on span "註冊" at bounding box center [663, 243] width 19 height 12
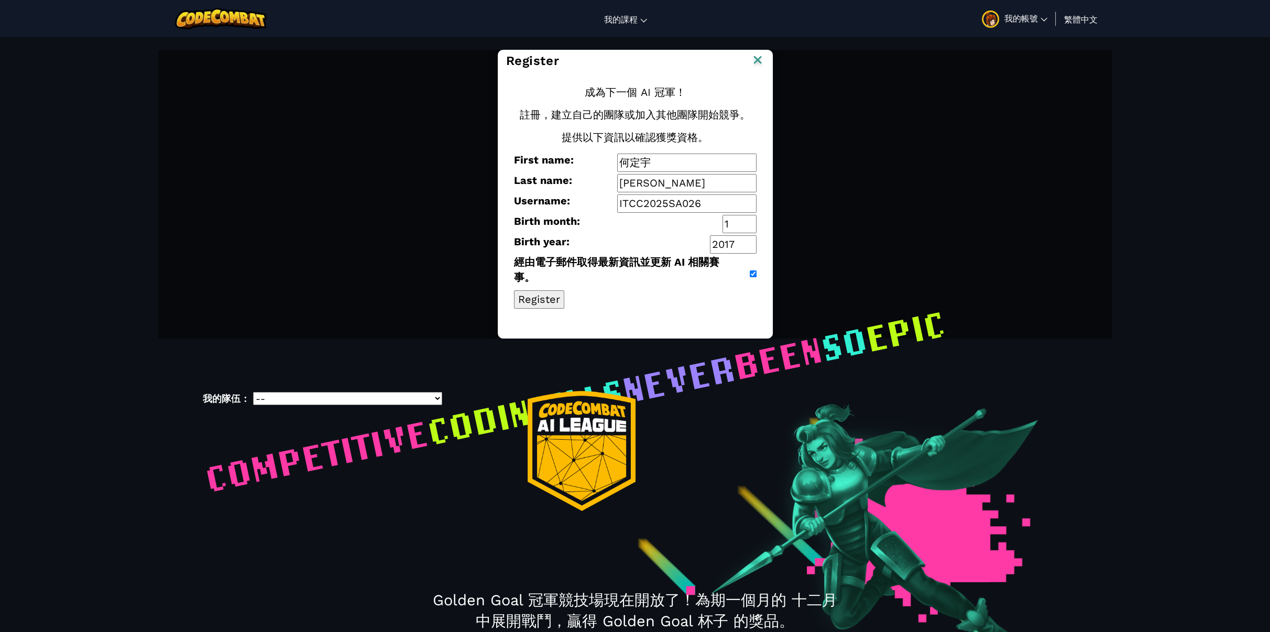
click at [540, 306] on button "Register" at bounding box center [539, 299] width 50 height 18
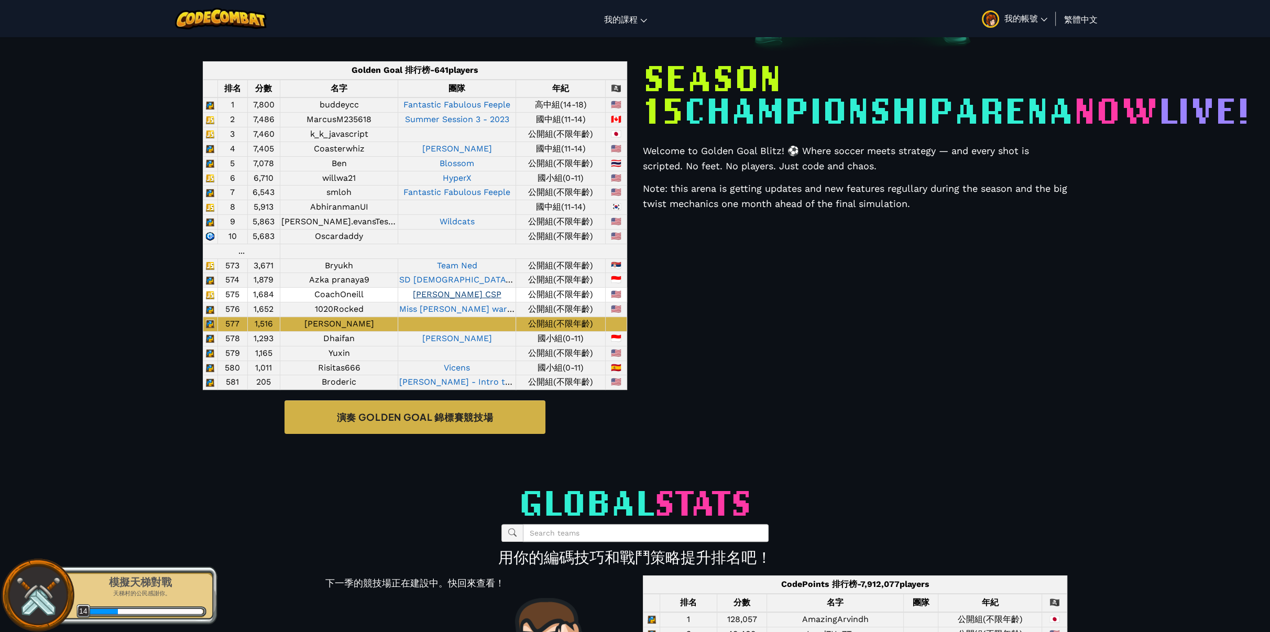
scroll to position [314, 0]
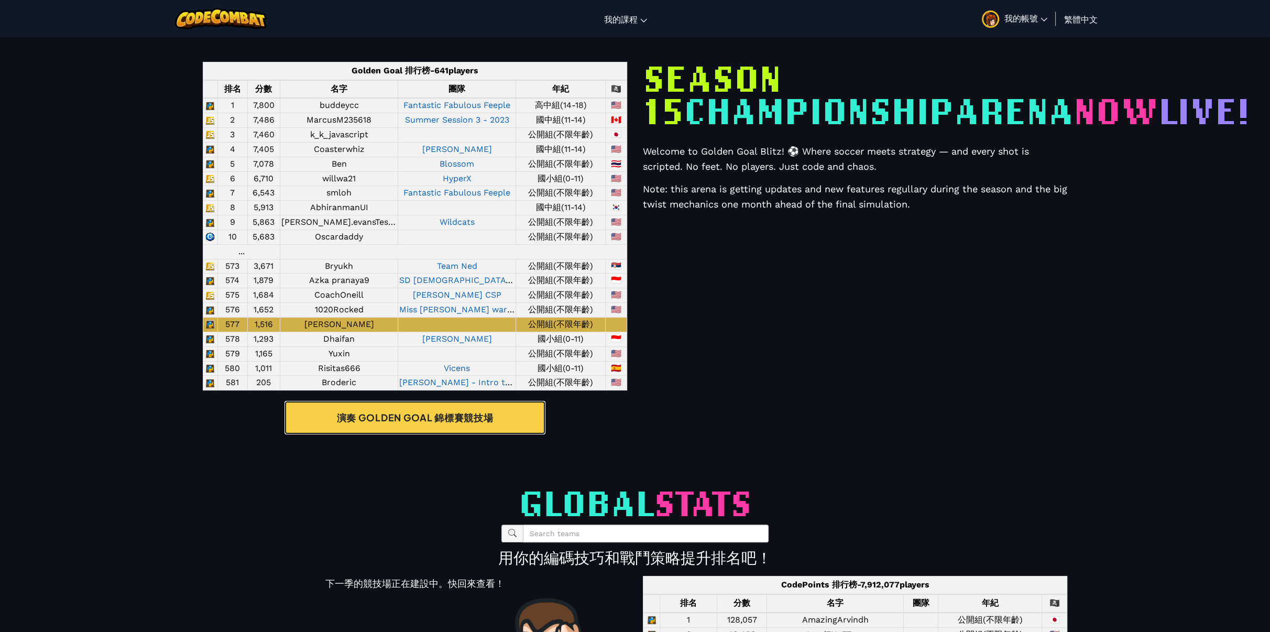
click at [448, 434] on link "演奏 Golden Goal 錦標賽競技場" at bounding box center [414, 418] width 261 height 34
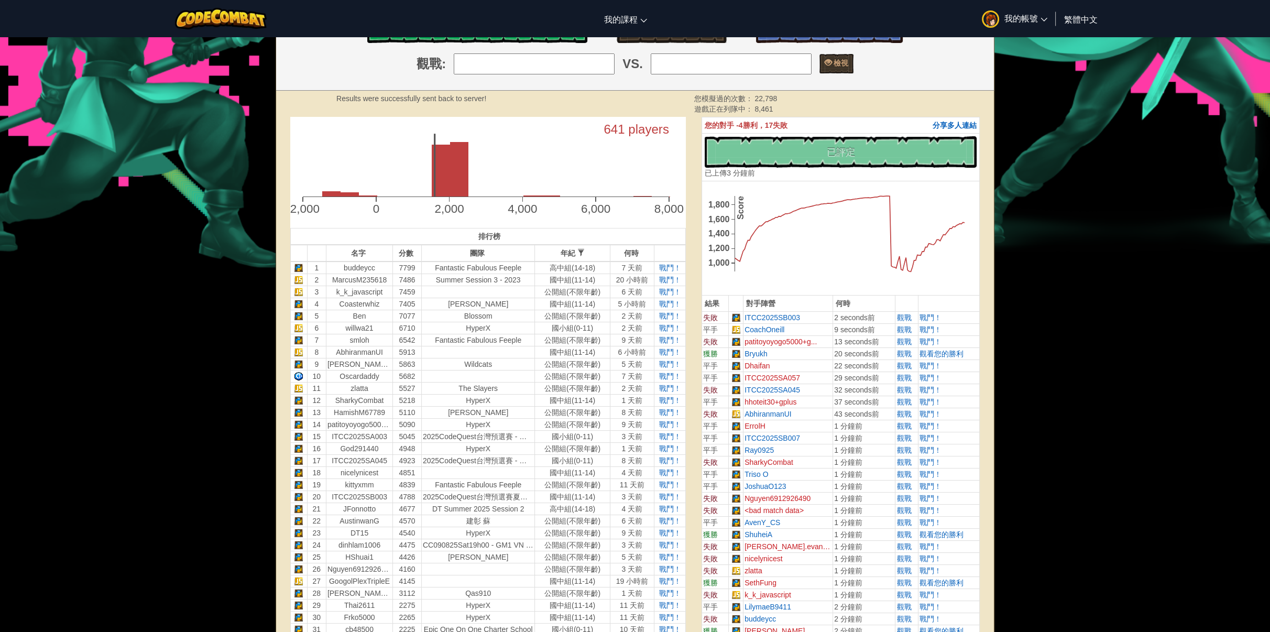
scroll to position [52, 0]
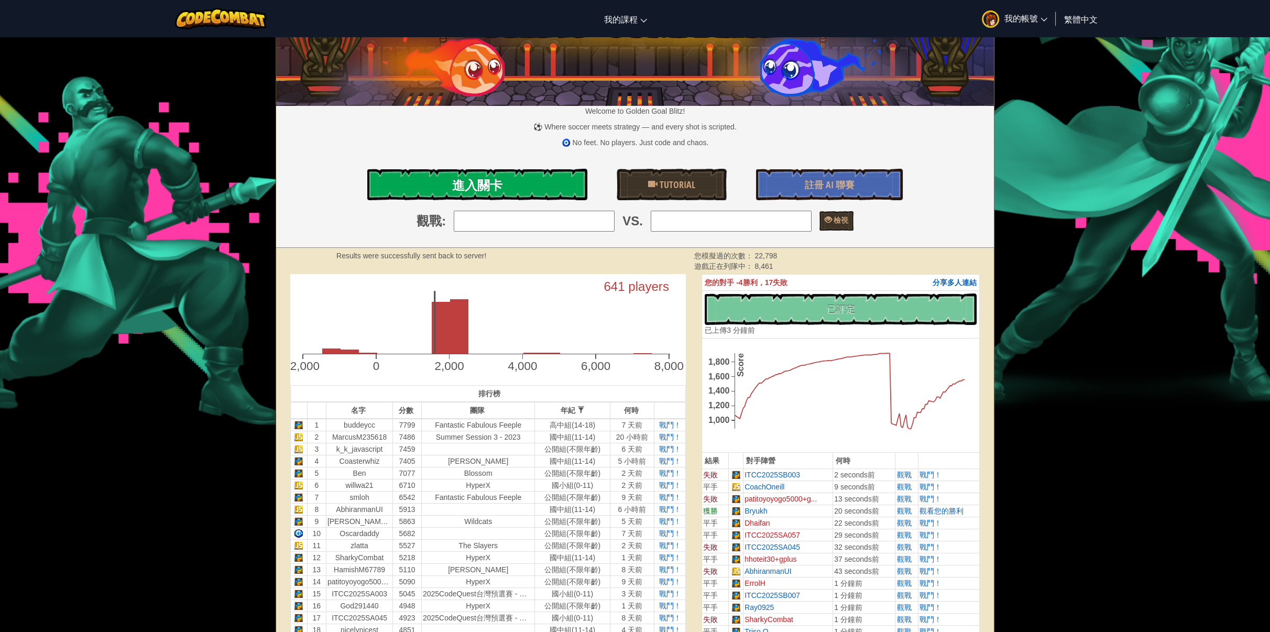
click at [474, 190] on span "進入關卡" at bounding box center [477, 185] width 50 height 17
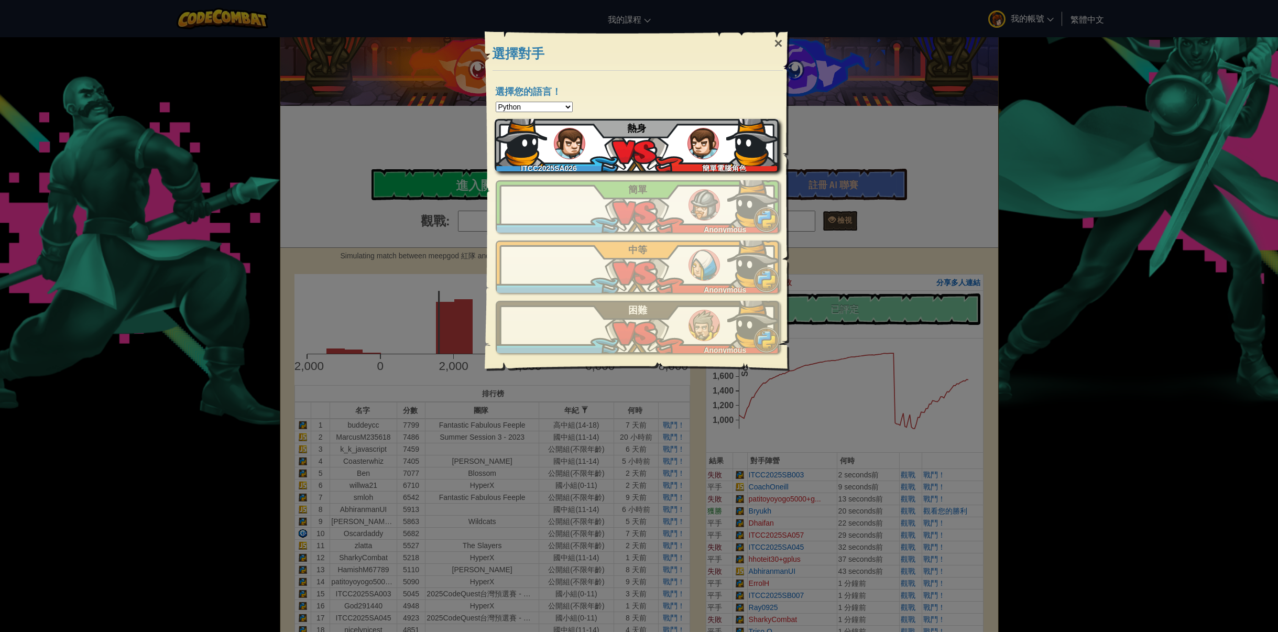
click at [767, 136] on img at bounding box center [752, 140] width 52 height 52
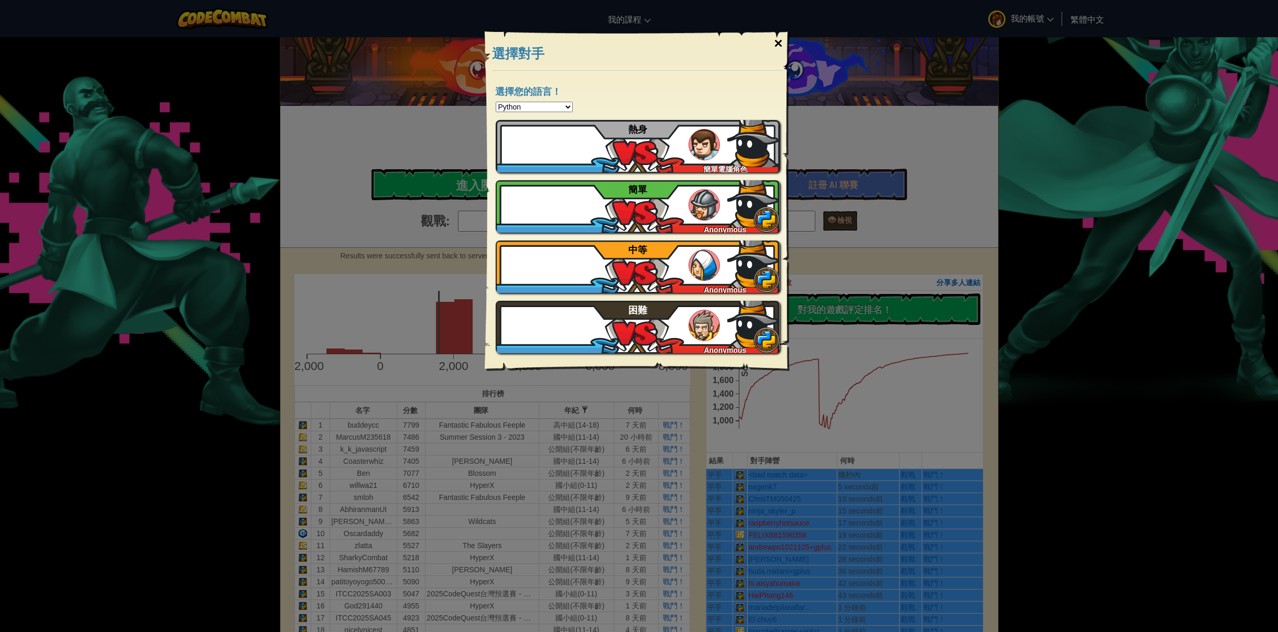
click at [777, 48] on div "×" at bounding box center [778, 43] width 24 height 30
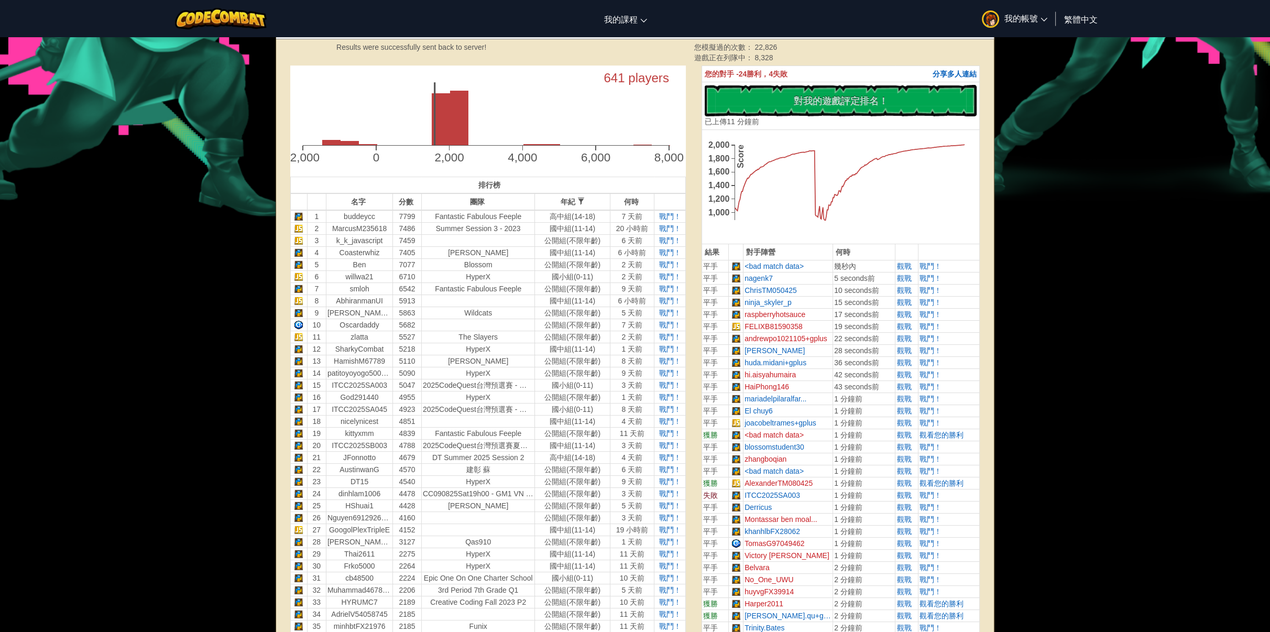
scroll to position [105, 0]
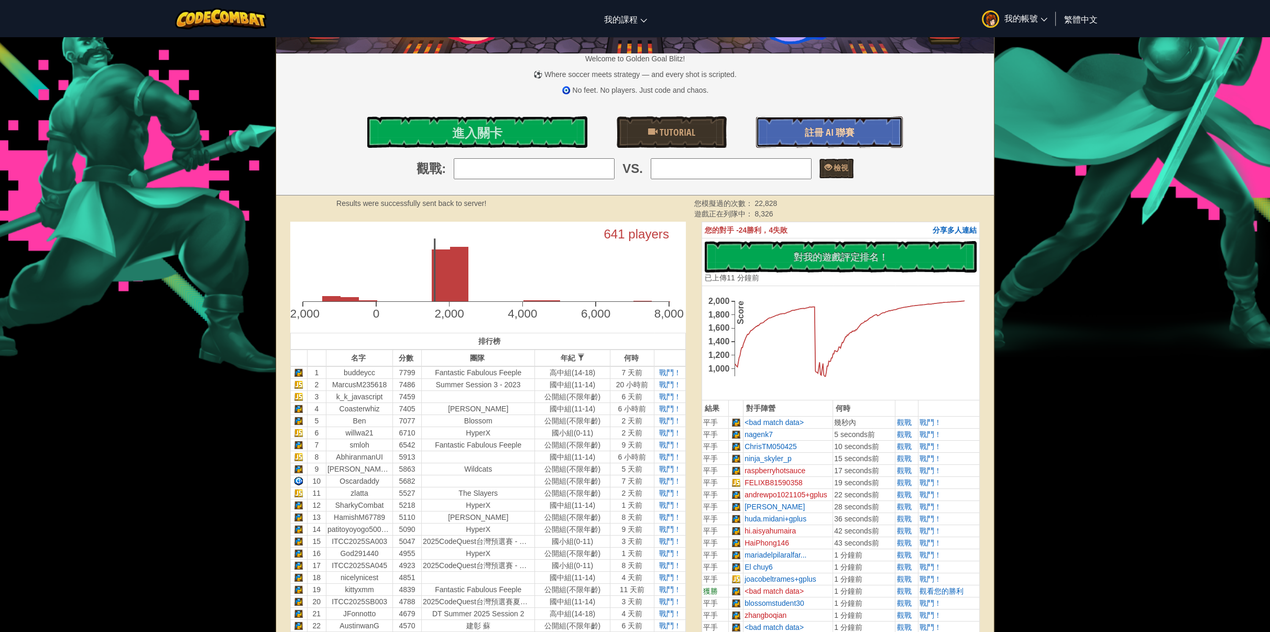
click at [824, 138] on span "註冊 AI 聯賽" at bounding box center [830, 132] width 50 height 13
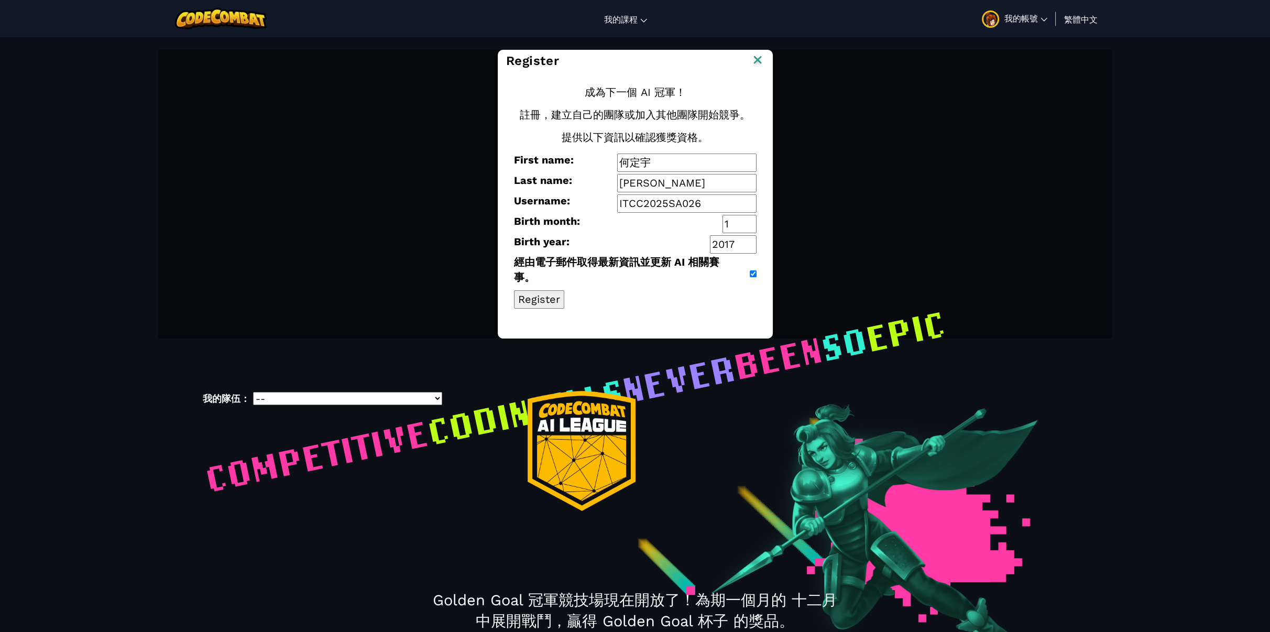
click at [757, 62] on img at bounding box center [758, 61] width 14 height 16
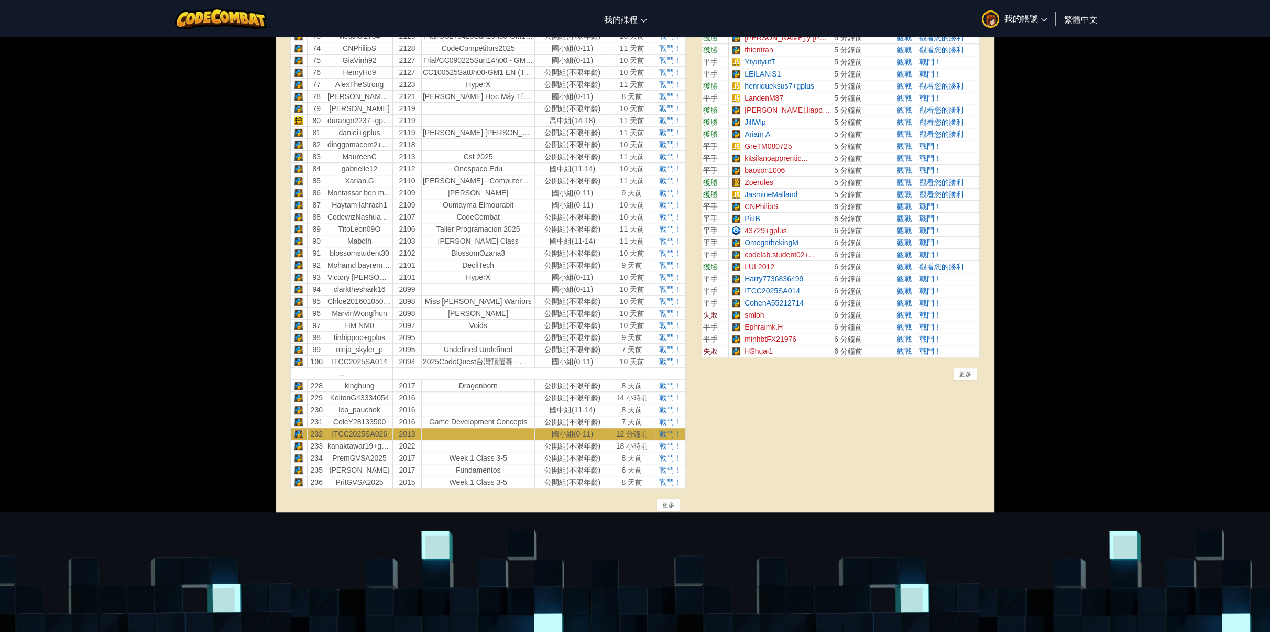
scroll to position [1362, 0]
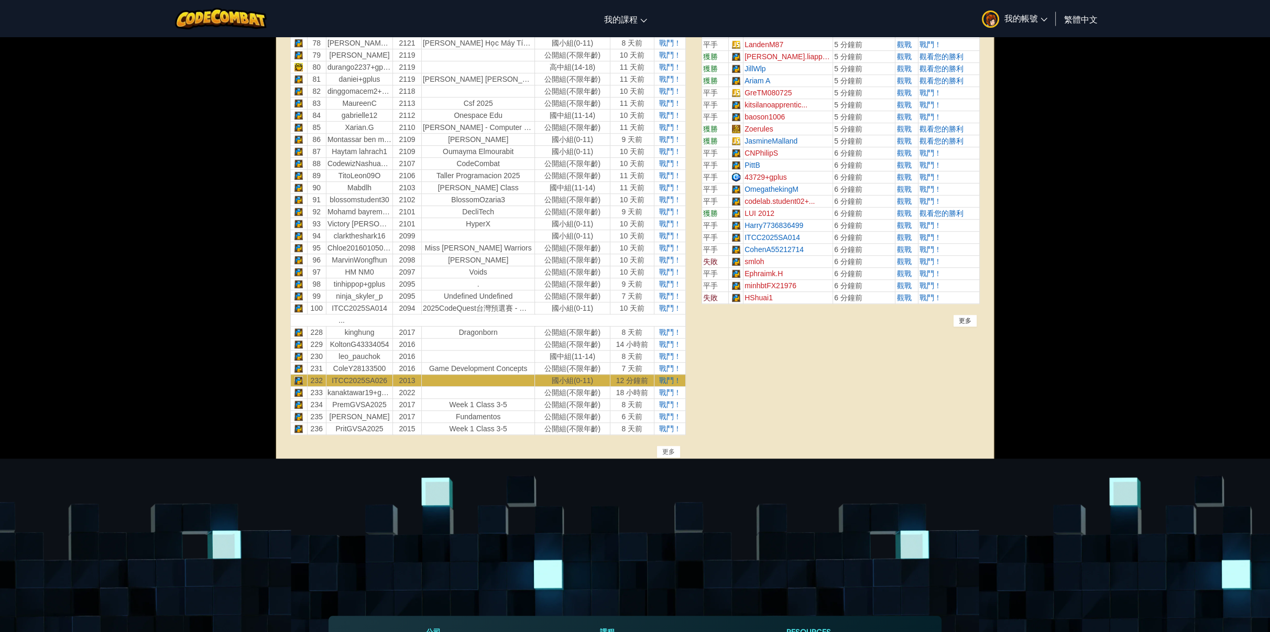
click at [974, 320] on div "更多" at bounding box center [965, 320] width 24 height 13
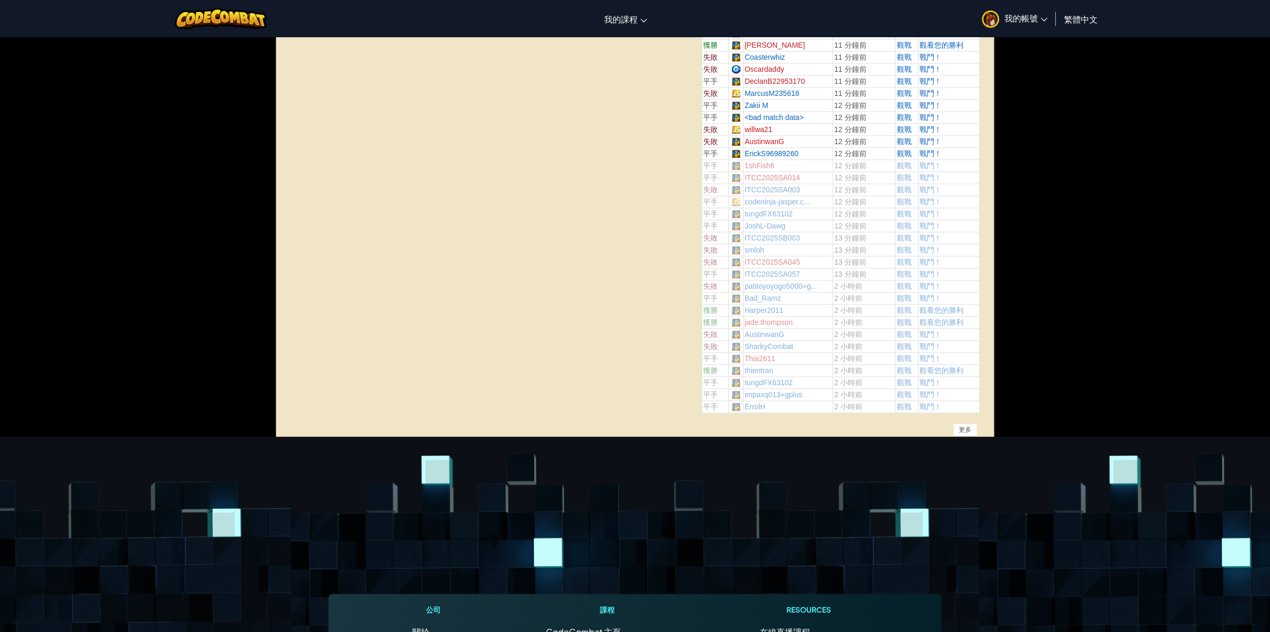
scroll to position [2567, 0]
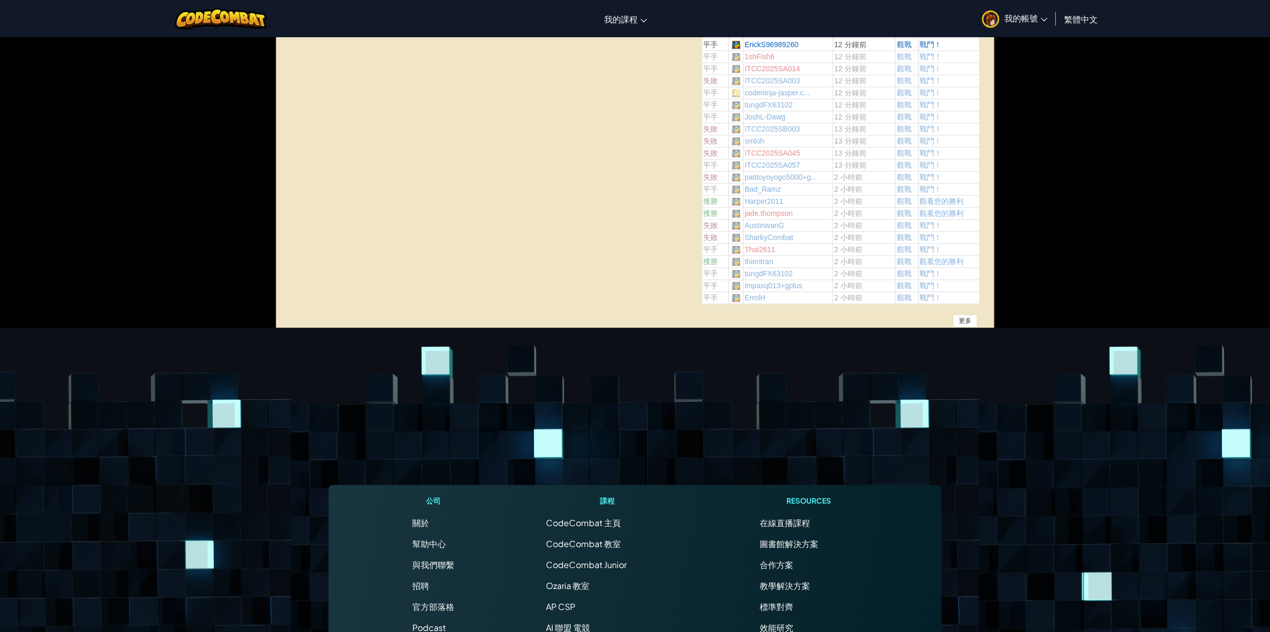
click at [970, 314] on div "更多" at bounding box center [965, 320] width 24 height 13
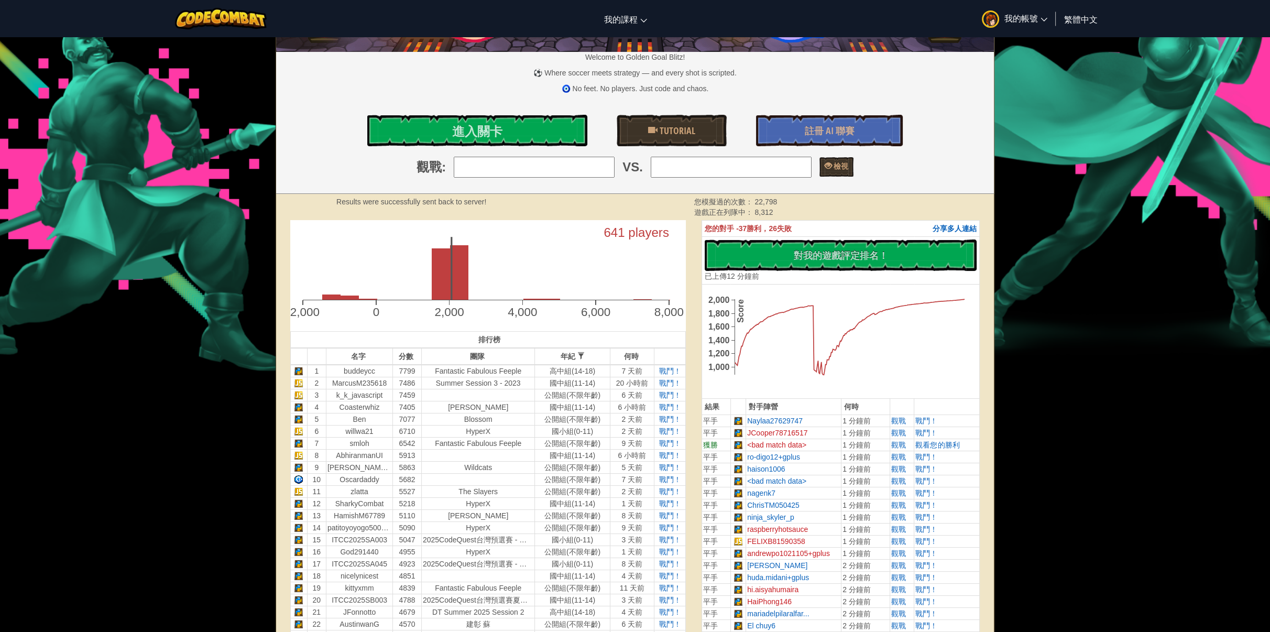
scroll to position [105, 0]
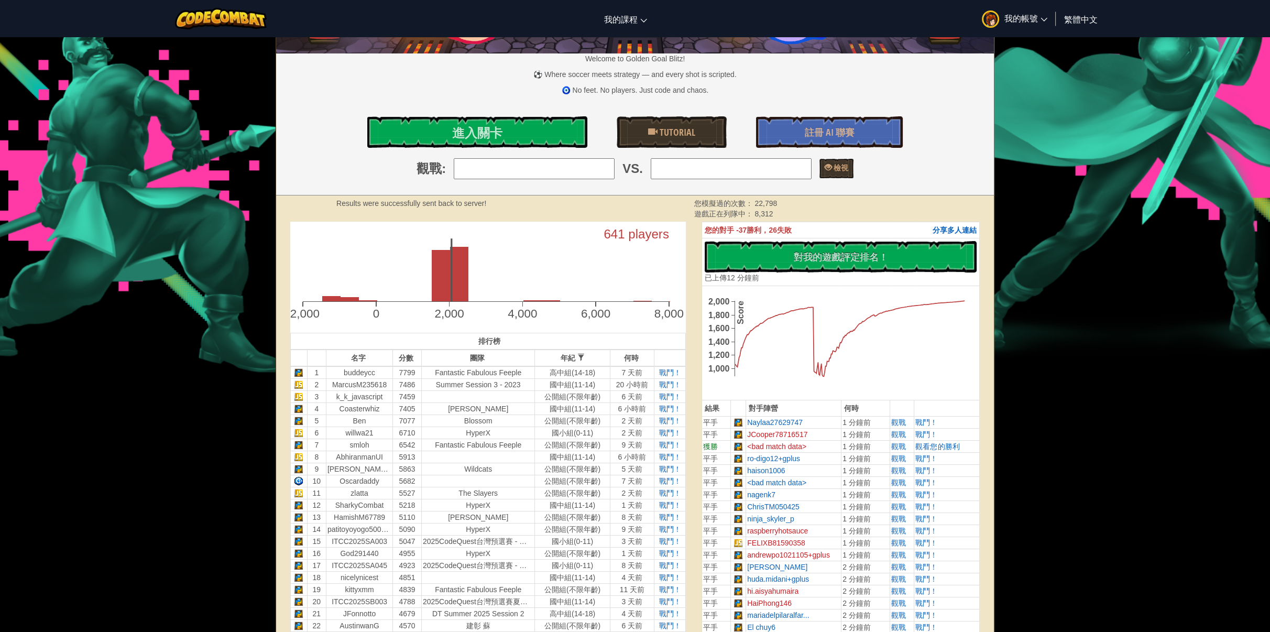
click at [578, 169] on input "search" at bounding box center [534, 168] width 161 height 21
type input "1: buddeycc"
click at [766, 174] on input "search" at bounding box center [731, 168] width 161 height 21
type input "2: MarcusM235618"
click at [844, 172] on span "檢視" at bounding box center [840, 167] width 16 height 10
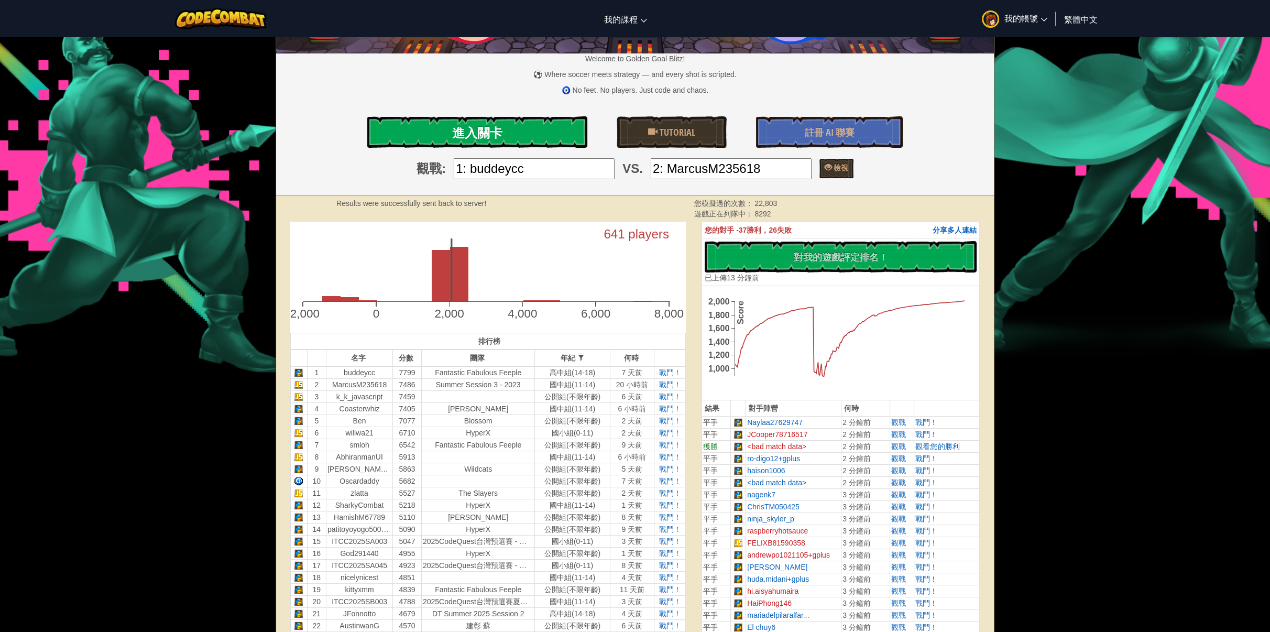
click at [461, 129] on span "進入關卡" at bounding box center [477, 132] width 50 height 17
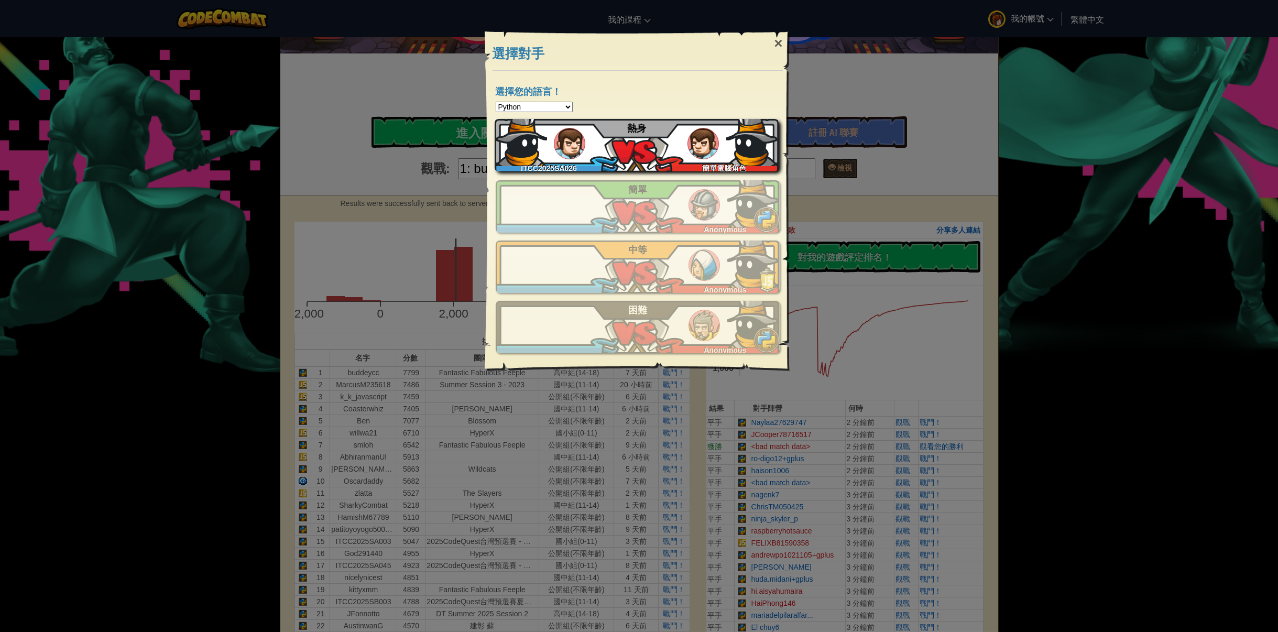
click at [640, 164] on div "ITCC2025SA026 簡單電腦角色 熱身" at bounding box center [637, 145] width 284 height 52
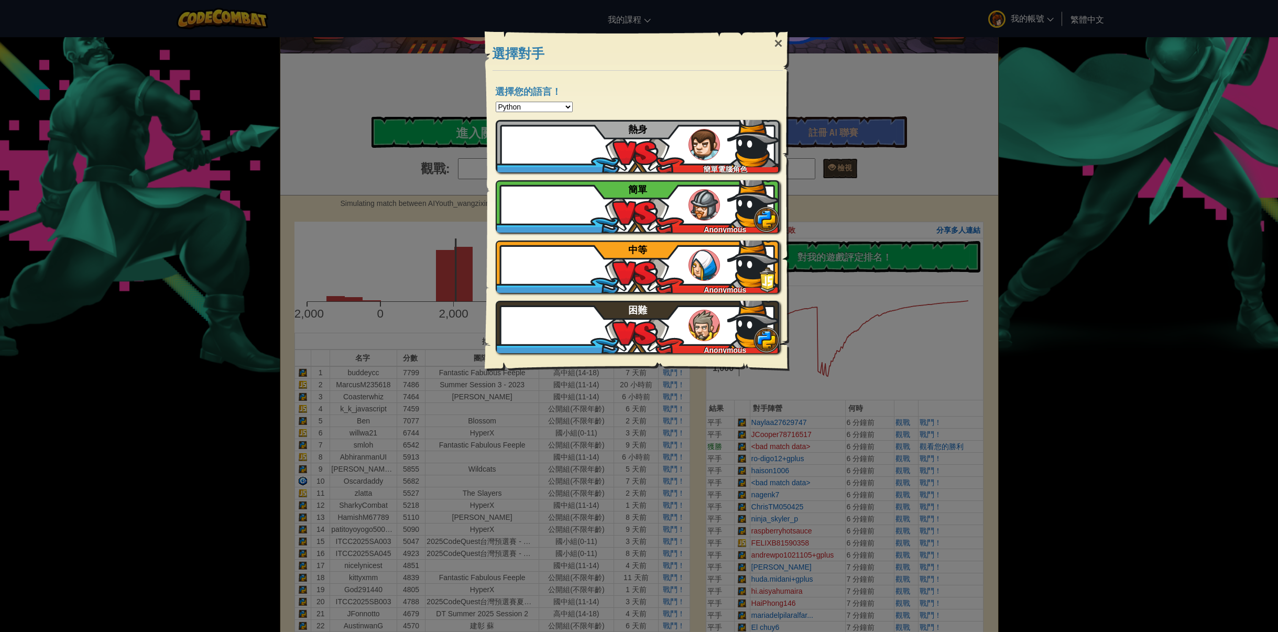
drag, startPoint x: 779, startPoint y: 46, endPoint x: 776, endPoint y: 52, distance: 6.6
click at [779, 48] on div "×" at bounding box center [778, 43] width 24 height 30
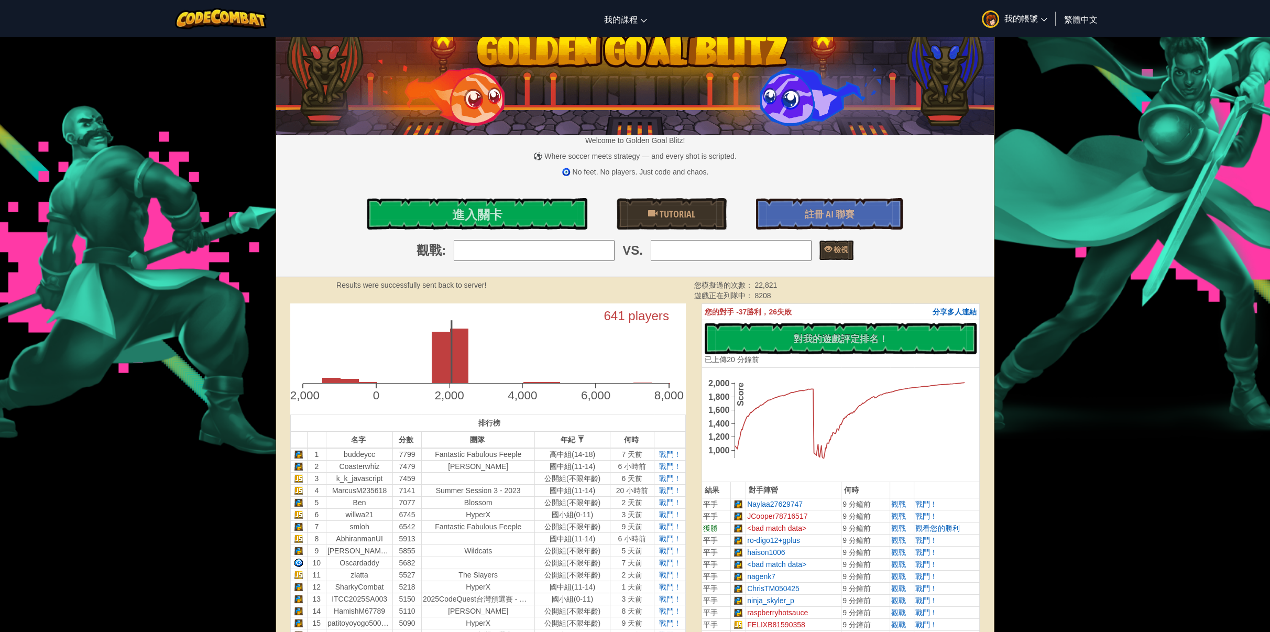
scroll to position [0, 0]
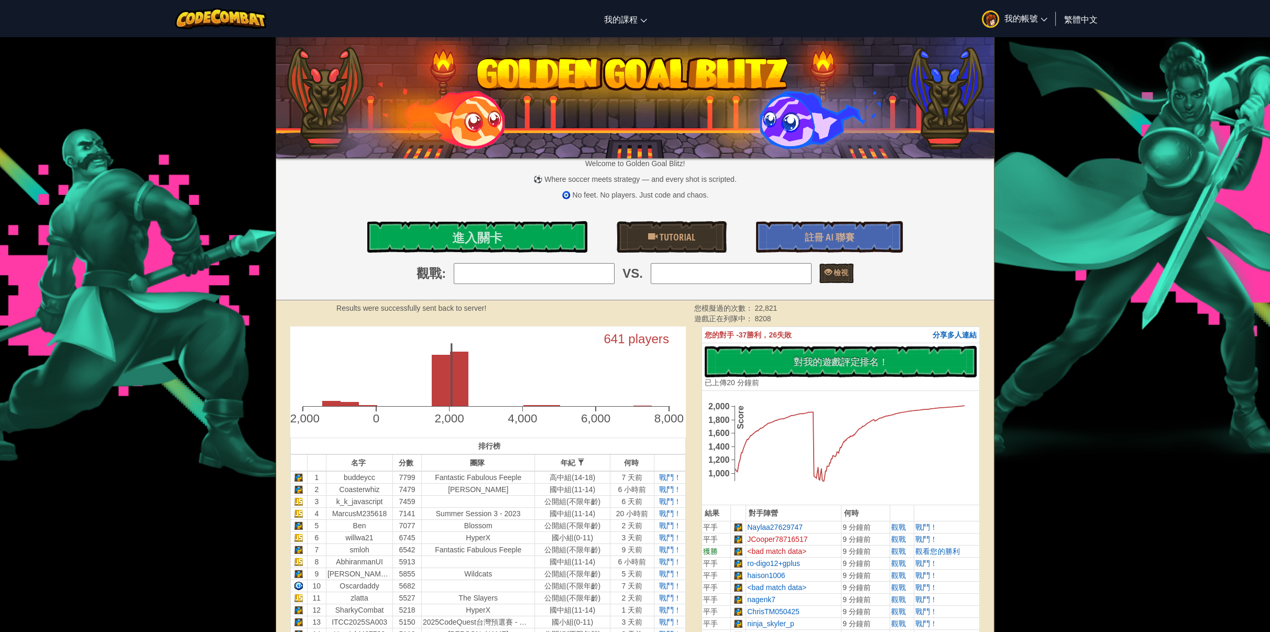
click at [612, 93] on img at bounding box center [635, 95] width 718 height 125
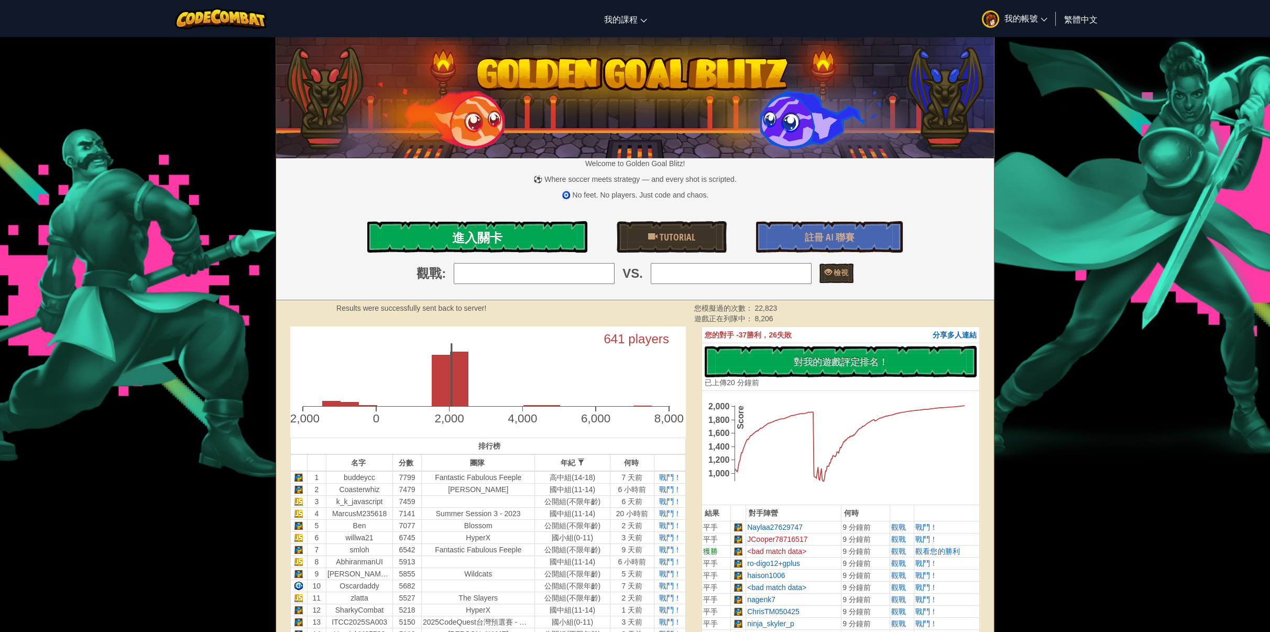
click at [536, 242] on link "進入關卡" at bounding box center [477, 236] width 220 height 31
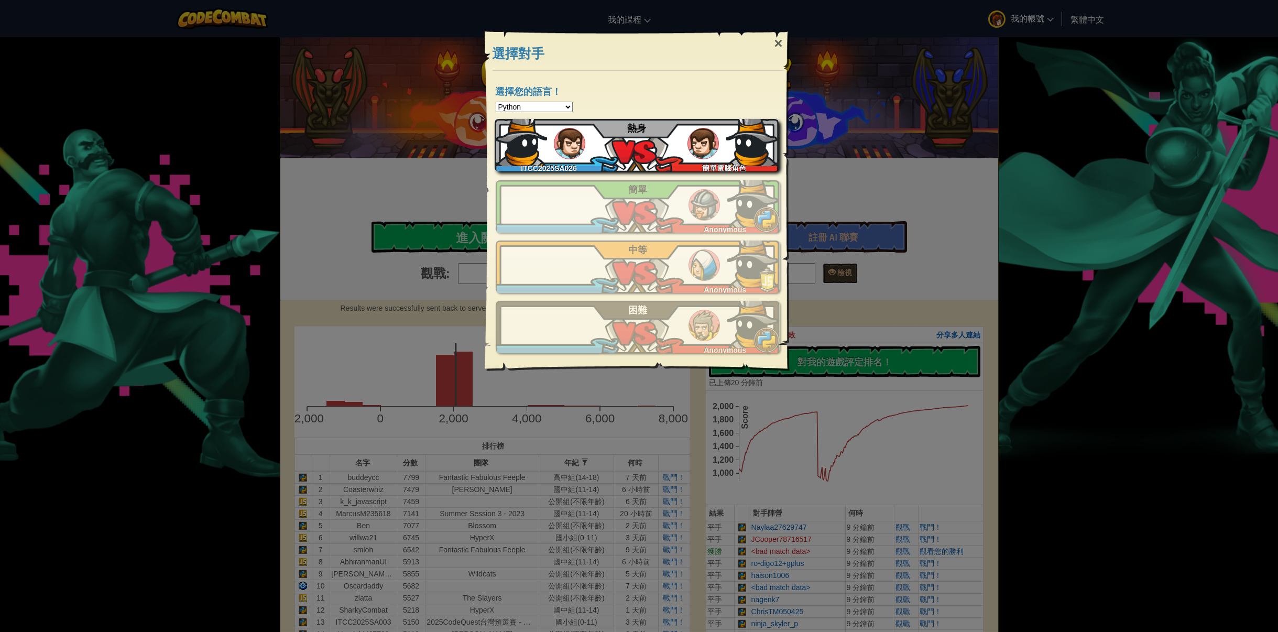
click at [655, 152] on div "ITCC2025SA026 簡單電腦角色 熱身" at bounding box center [637, 145] width 284 height 52
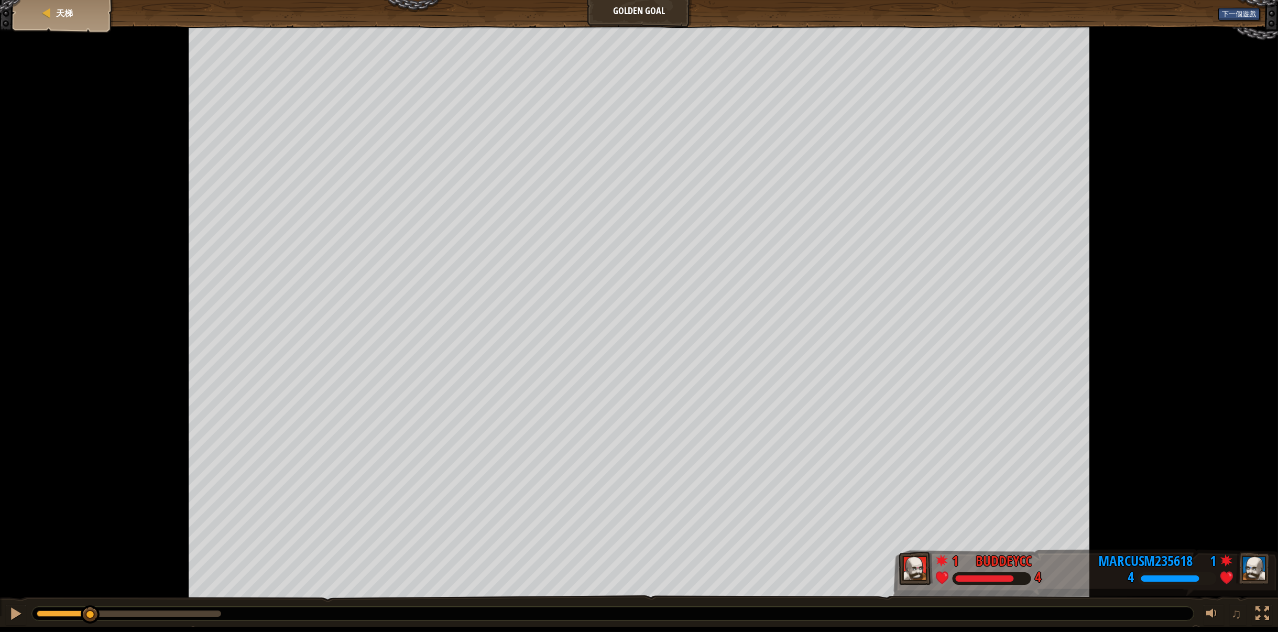
drag, startPoint x: 223, startPoint y: 611, endPoint x: 90, endPoint y: 569, distance: 140.2
click at [90, 569] on div "天梯 Golden Goal 下一個遊戲 1 buddeycc 4 1 MarcusM235618 4 ♫" at bounding box center [639, 313] width 1278 height 627
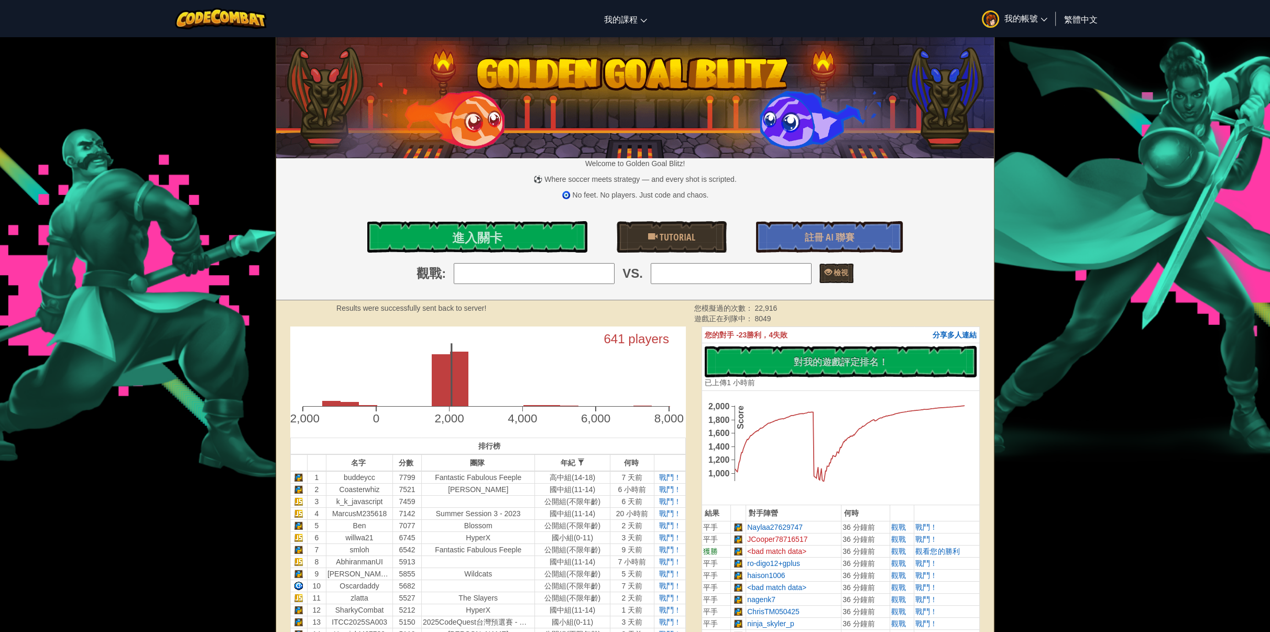
drag, startPoint x: 502, startPoint y: 274, endPoint x: 513, endPoint y: 275, distance: 11.0
click at [502, 274] on input "search" at bounding box center [534, 273] width 161 height 21
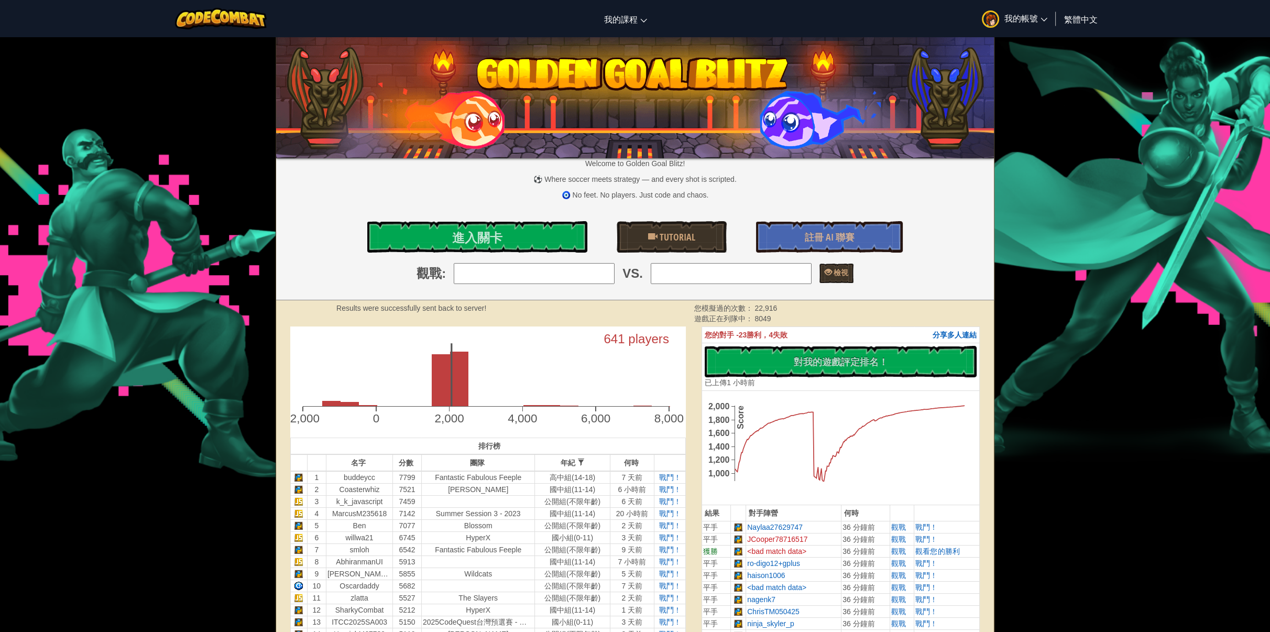
type input "1: buddeycc"
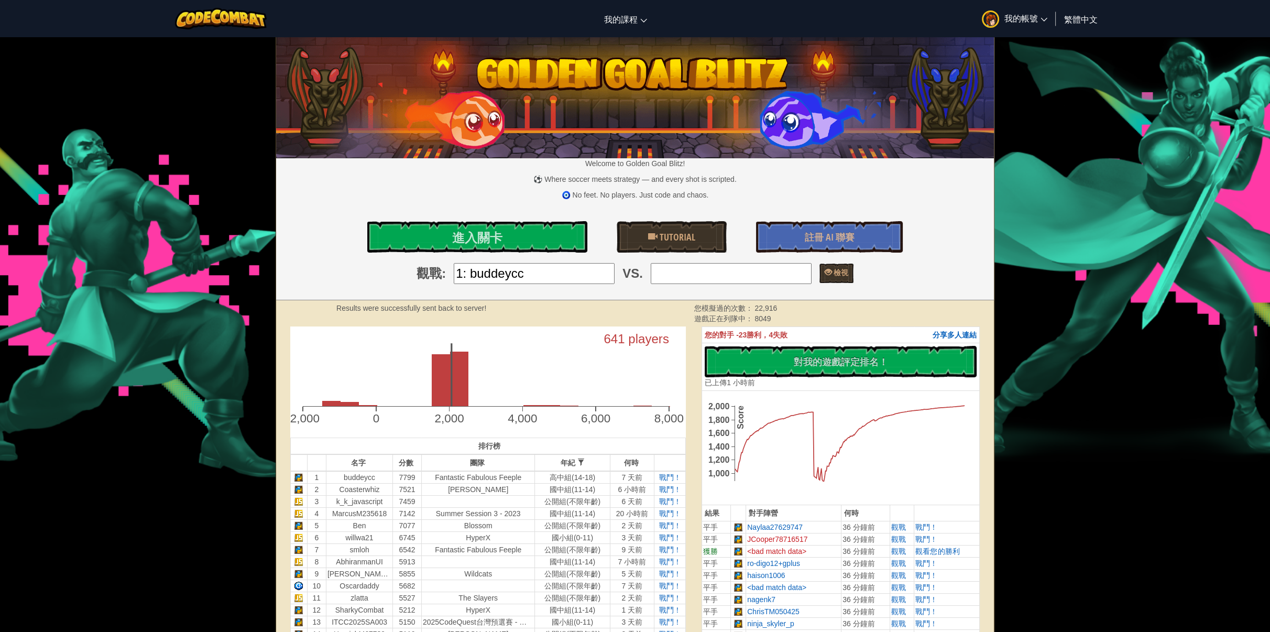
click at [733, 279] on input "search" at bounding box center [731, 273] width 161 height 21
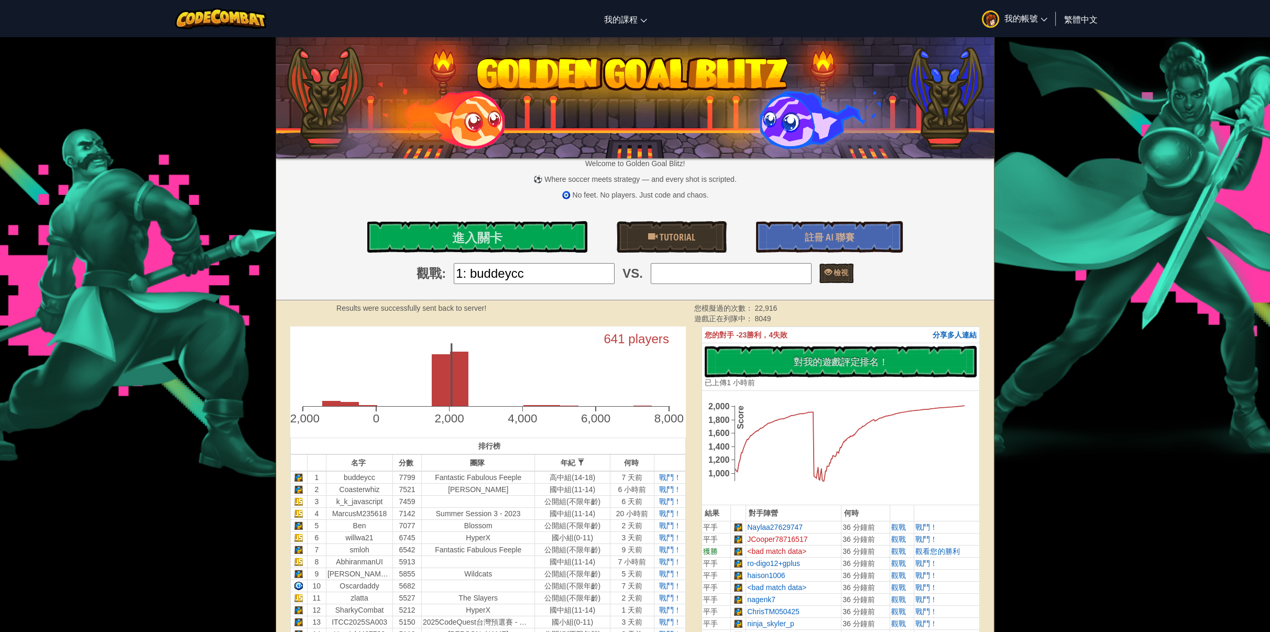
type input "2: Coasterwhiz"
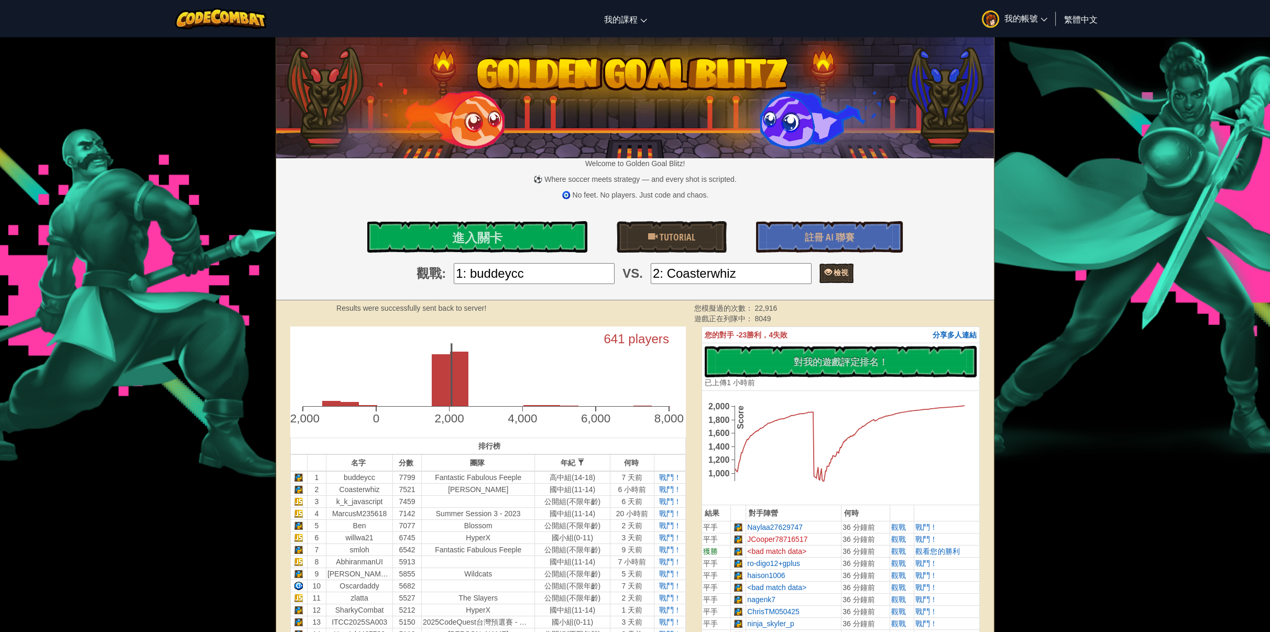
click at [831, 273] on link "檢視" at bounding box center [836, 273] width 34 height 19
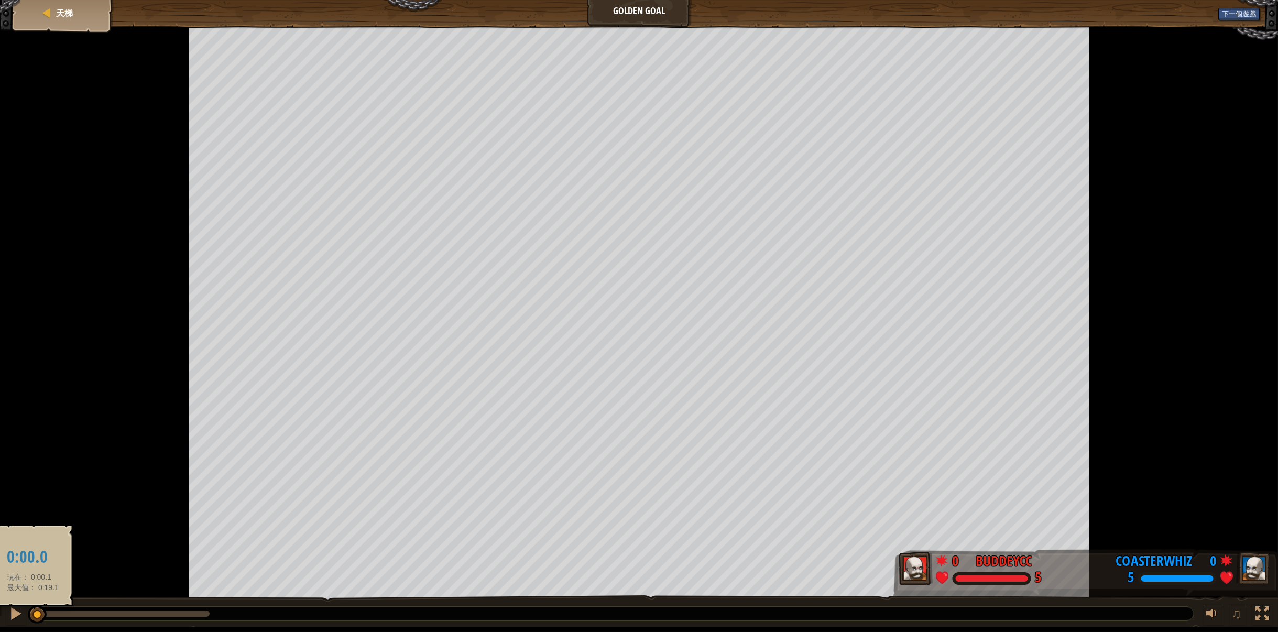
drag, startPoint x: 61, startPoint y: 615, endPoint x: 32, endPoint y: 611, distance: 29.0
click at [32, 611] on div at bounding box center [37, 614] width 19 height 19
click at [17, 613] on div at bounding box center [16, 614] width 14 height 14
click at [19, 610] on div at bounding box center [16, 614] width 14 height 14
drag, startPoint x: 59, startPoint y: 609, endPoint x: 45, endPoint y: 609, distance: 14.2
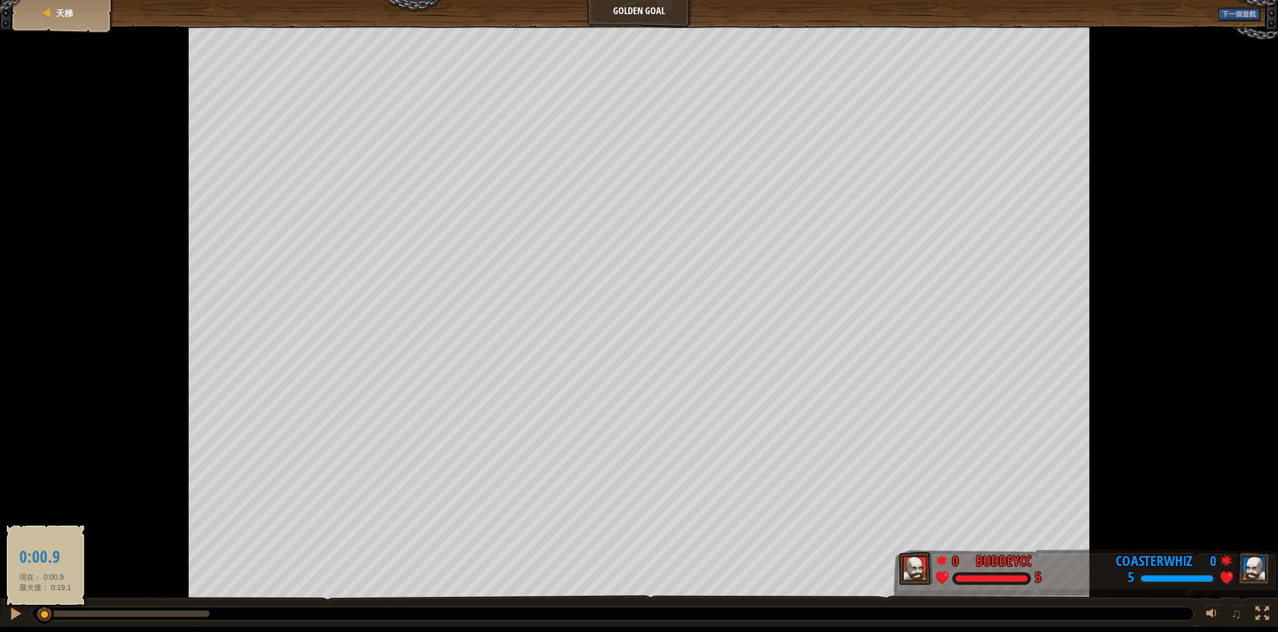
click at [45, 609] on div at bounding box center [44, 614] width 19 height 19
click at [20, 610] on div at bounding box center [16, 614] width 14 height 14
drag, startPoint x: 51, startPoint y: 611, endPoint x: 46, endPoint y: 610, distance: 5.3
click at [46, 610] on div at bounding box center [45, 614] width 19 height 19
drag, startPoint x: 46, startPoint y: 614, endPoint x: 38, endPoint y: 618, distance: 8.9
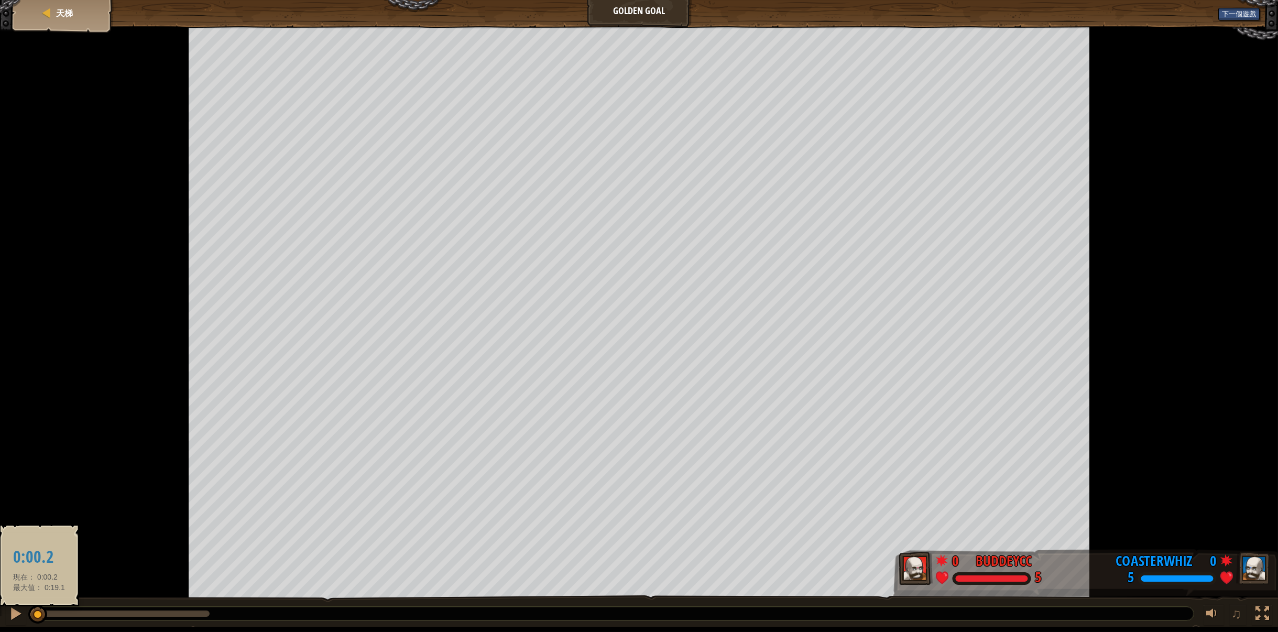
click at [38, 618] on div at bounding box center [37, 614] width 19 height 19
click at [46, 612] on div at bounding box center [45, 614] width 19 height 19
click at [48, 608] on div at bounding box center [46, 614] width 19 height 19
drag, startPoint x: 43, startPoint y: 616, endPoint x: 52, endPoint y: 611, distance: 9.6
click at [52, 611] on div at bounding box center [51, 614] width 19 height 19
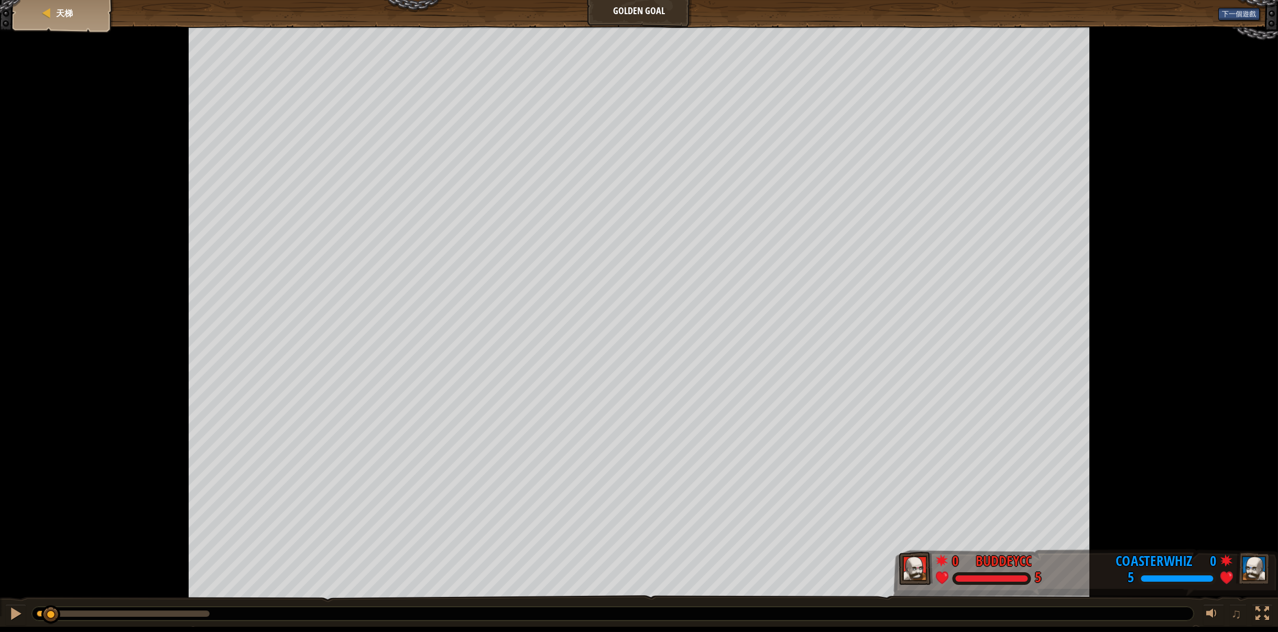
drag, startPoint x: 49, startPoint y: 610, endPoint x: 51, endPoint y: 601, distance: 9.1
click at [51, 601] on div "♫" at bounding box center [639, 610] width 1278 height 31
drag, startPoint x: 49, startPoint y: 612, endPoint x: 57, endPoint y: 608, distance: 8.7
click at [57, 608] on div at bounding box center [57, 614] width 19 height 19
click at [51, 607] on div at bounding box center [50, 614] width 19 height 19
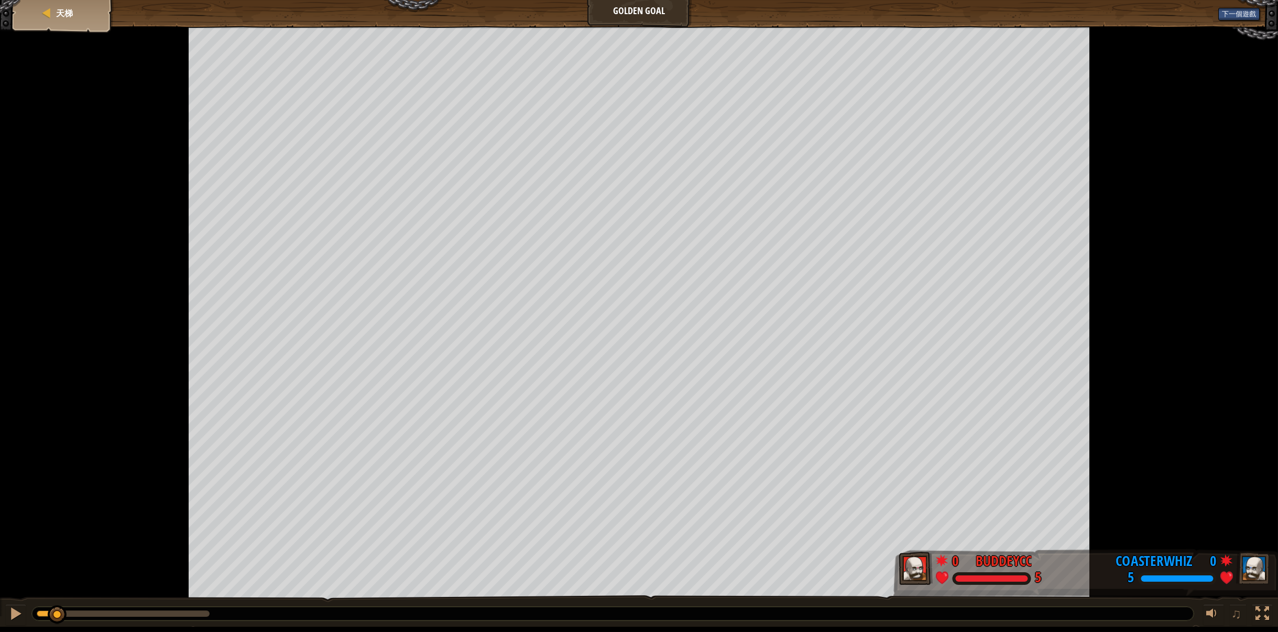
click at [57, 608] on div at bounding box center [57, 614] width 19 height 19
drag, startPoint x: 58, startPoint y: 615, endPoint x: 160, endPoint y: 605, distance: 102.6
click at [160, 605] on div at bounding box center [159, 614] width 19 height 19
click at [38, 15] on div "天梯" at bounding box center [63, 13] width 84 height 26
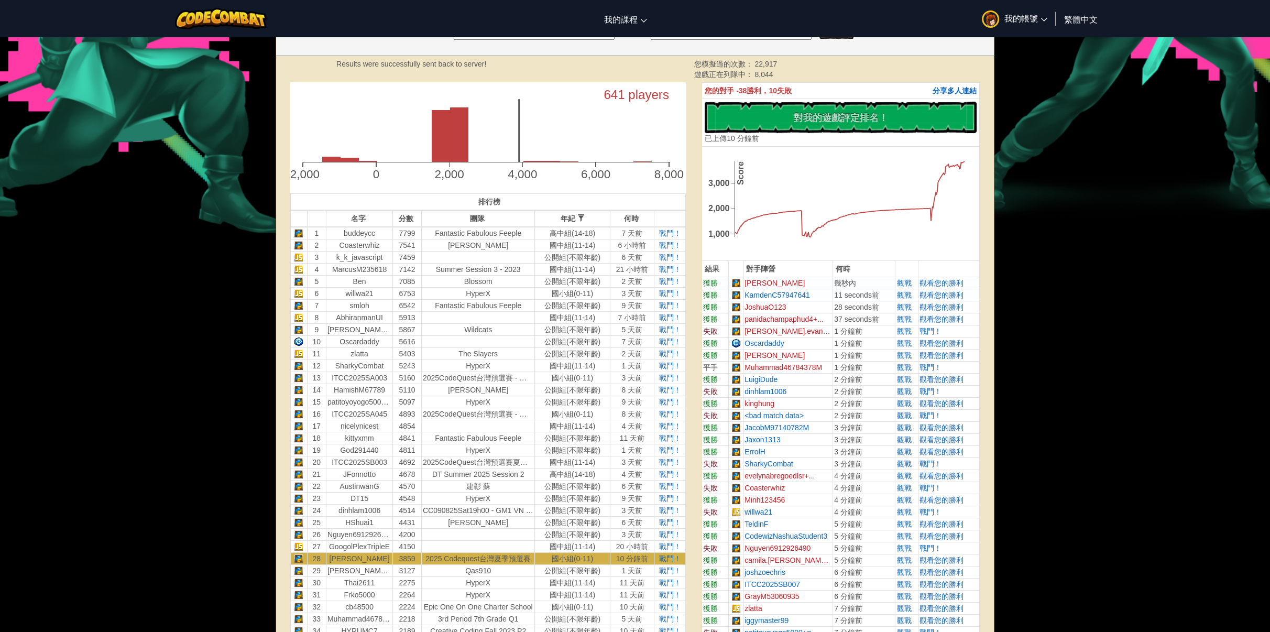
scroll to position [157, 0]
